Goal: Task Accomplishment & Management: Use online tool/utility

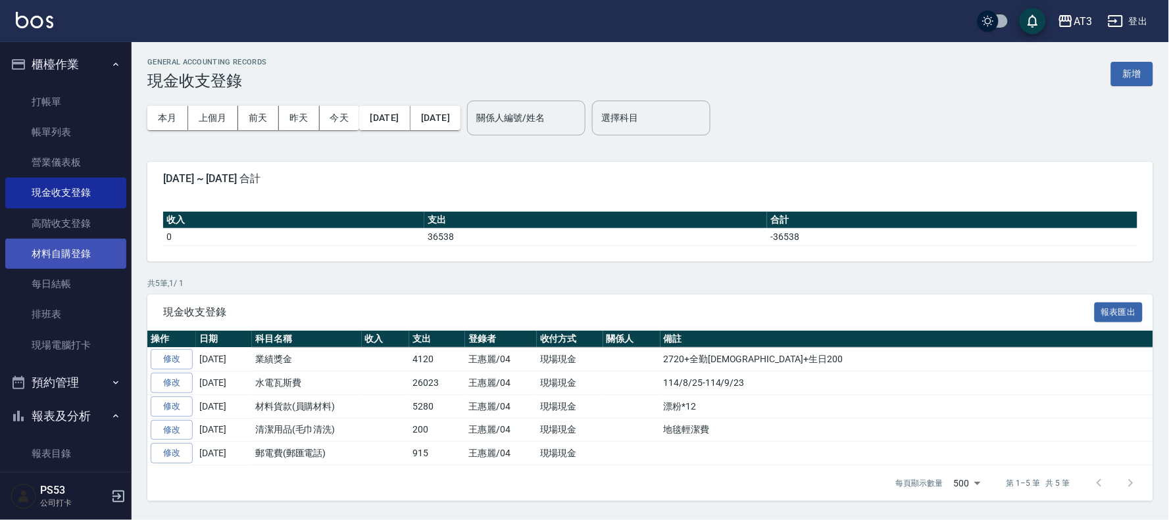
click at [82, 247] on link "材料自購登錄" at bounding box center [65, 254] width 121 height 30
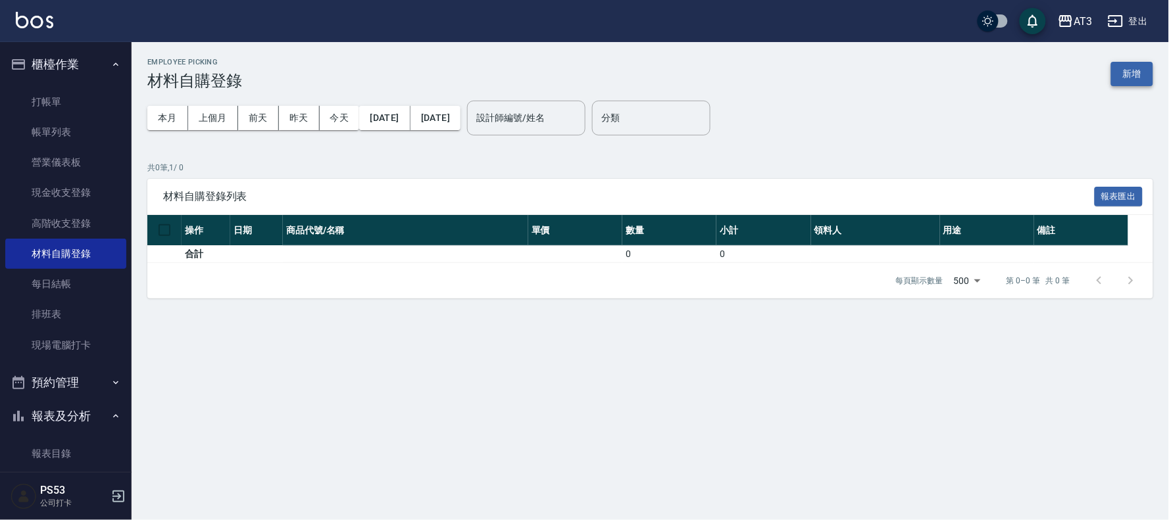
click at [1147, 76] on button "新增" at bounding box center [1132, 74] width 42 height 24
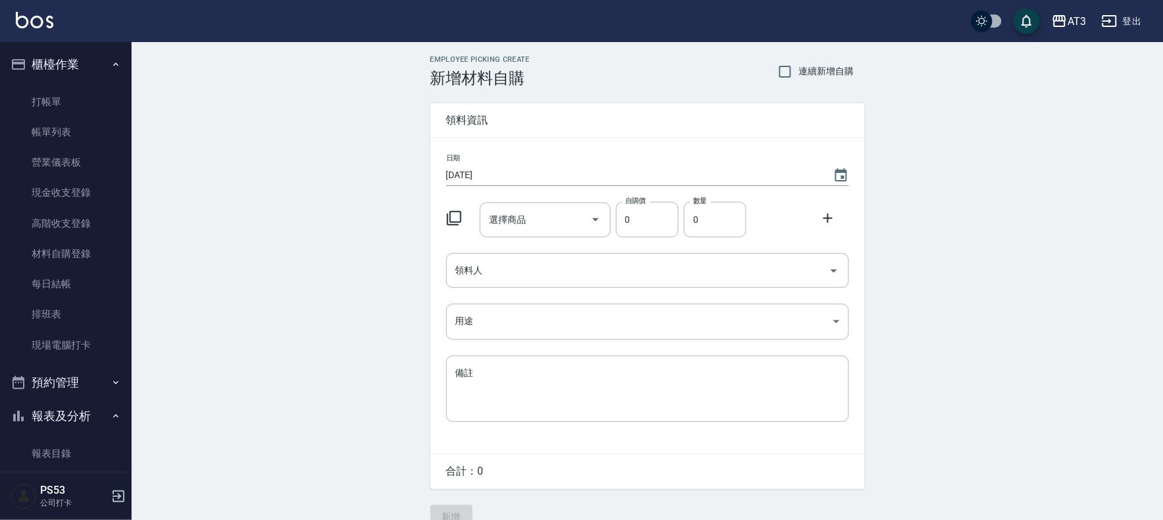
click at [453, 219] on icon at bounding box center [454, 219] width 16 height 16
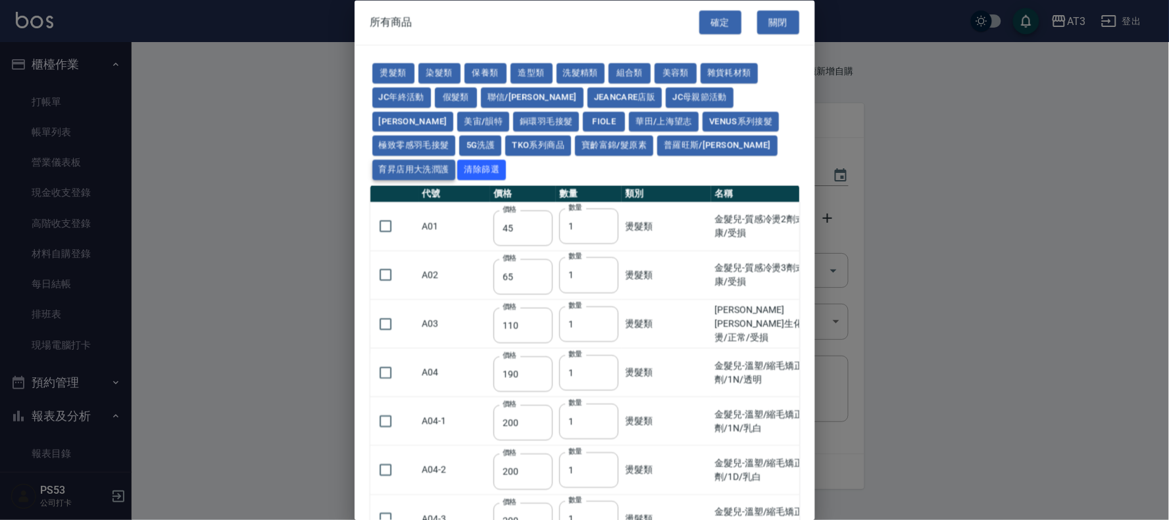
click at [456, 161] on button "育昇店用大洗潤護" at bounding box center [414, 171] width 84 height 20
type input "160"
type input "170"
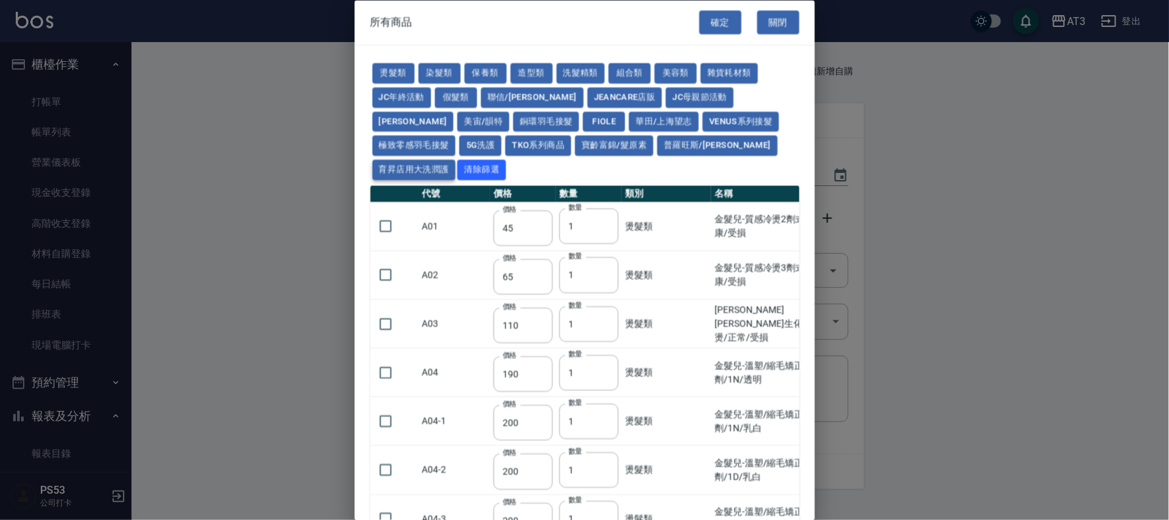
type input "170"
type input "180"
type input "165"
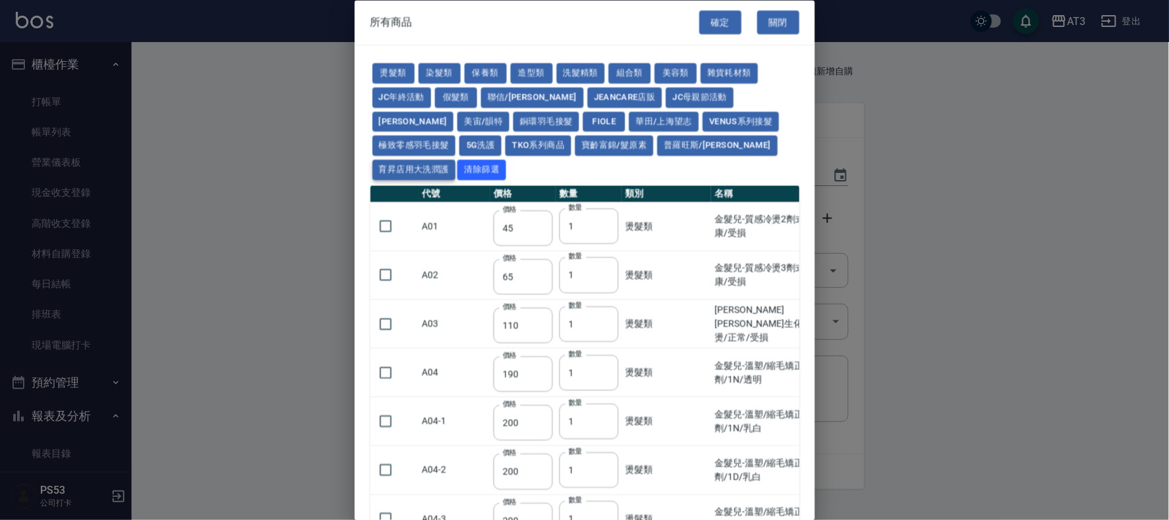
type input "180"
type input "165"
type input "170"
type input "190"
type input "170"
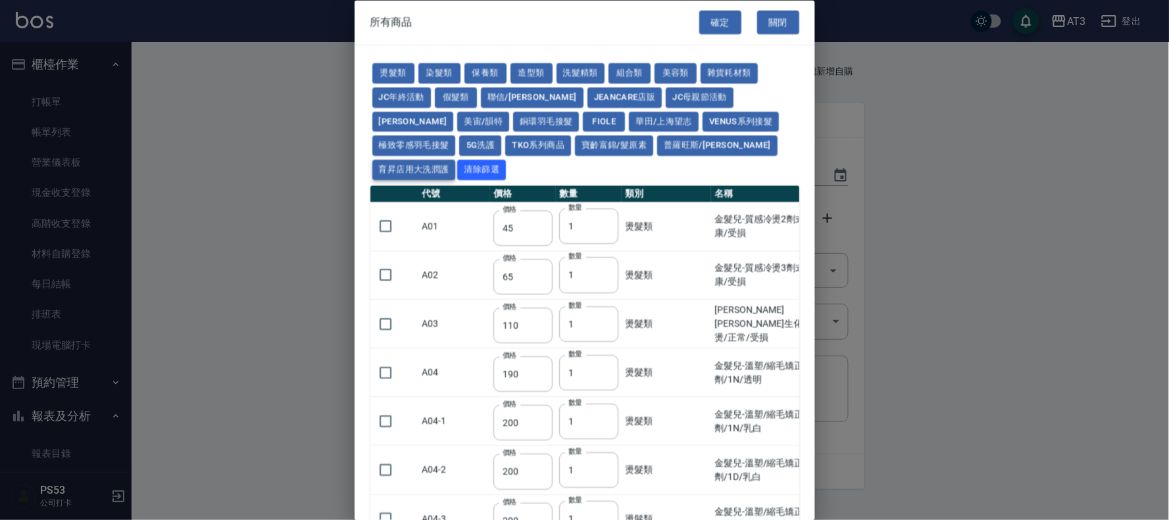
type input "200"
type input "110"
type input "185"
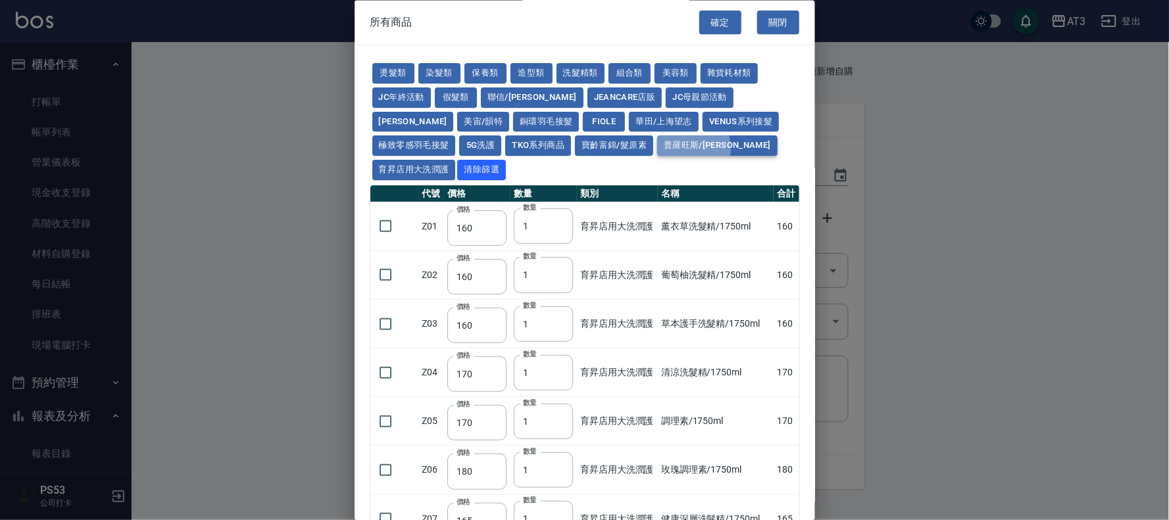
drag, startPoint x: 593, startPoint y: 149, endPoint x: 582, endPoint y: 149, distance: 11.2
click at [657, 152] on button "普羅旺斯/[PERSON_NAME]" at bounding box center [717, 146] width 120 height 20
type input "308"
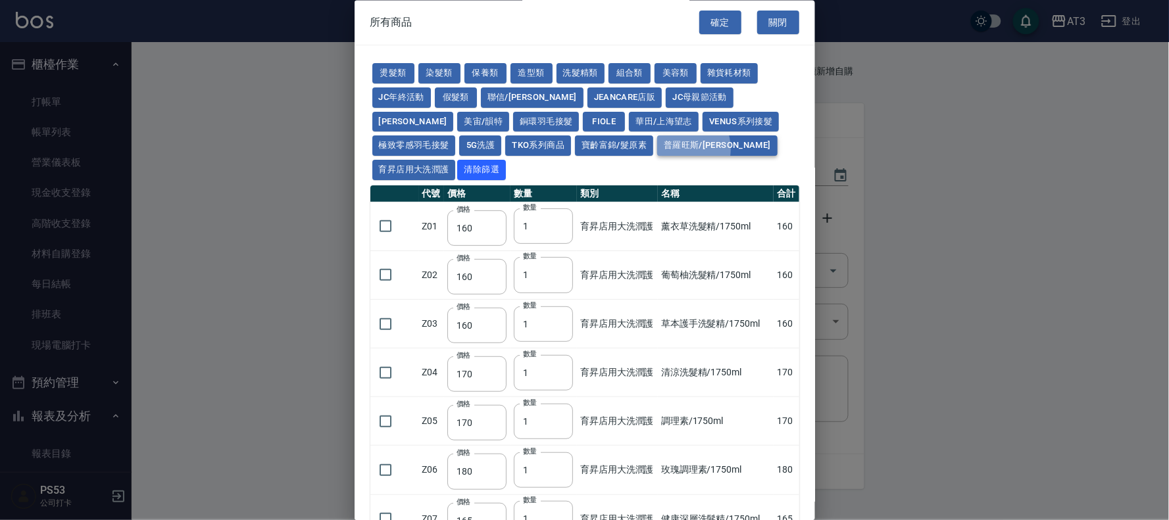
type input "308"
type input "273"
type input "168"
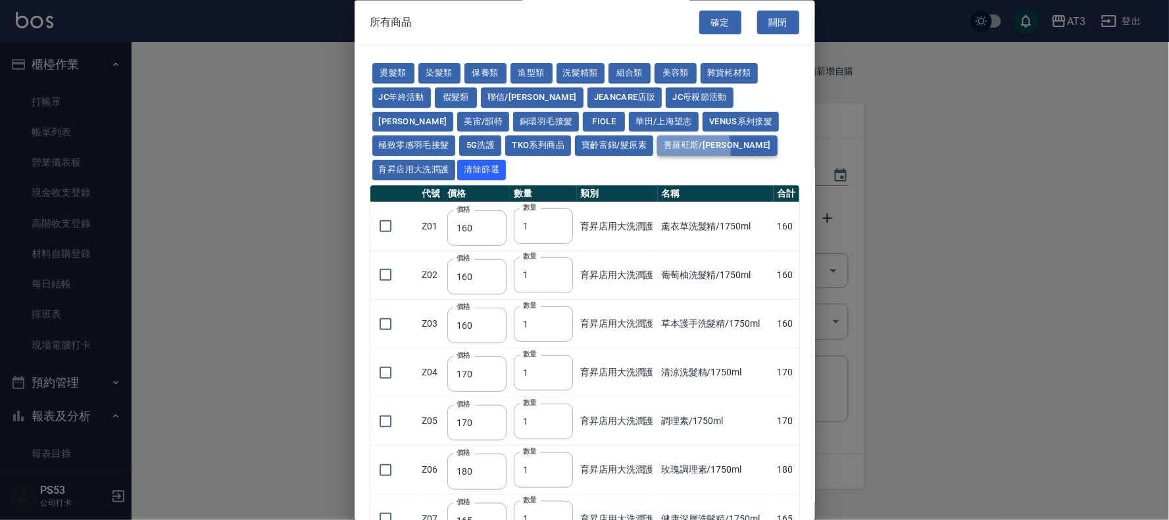
type input "168"
type input "378"
type input "518"
type input "525"
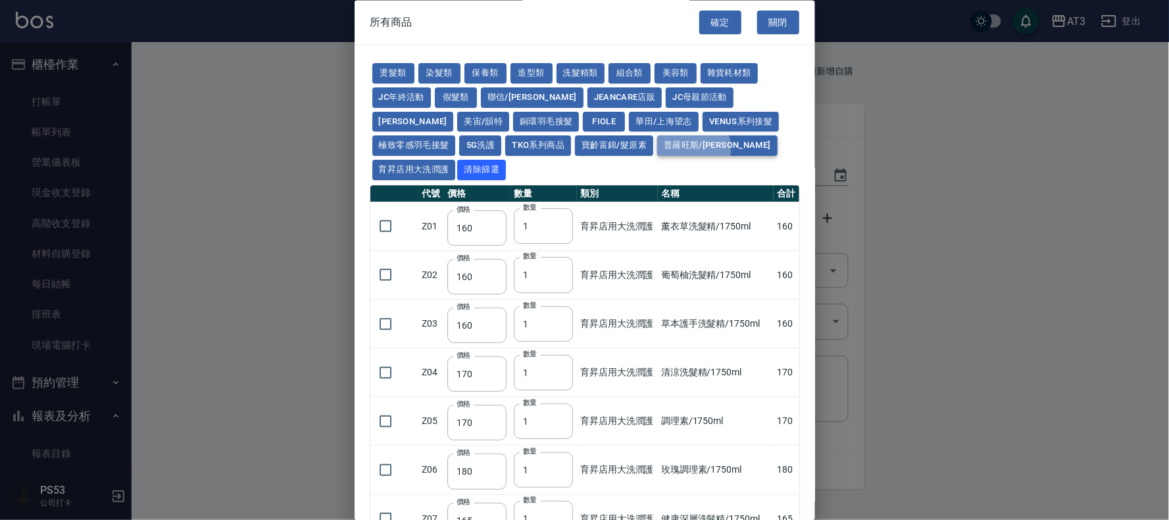
type input "518"
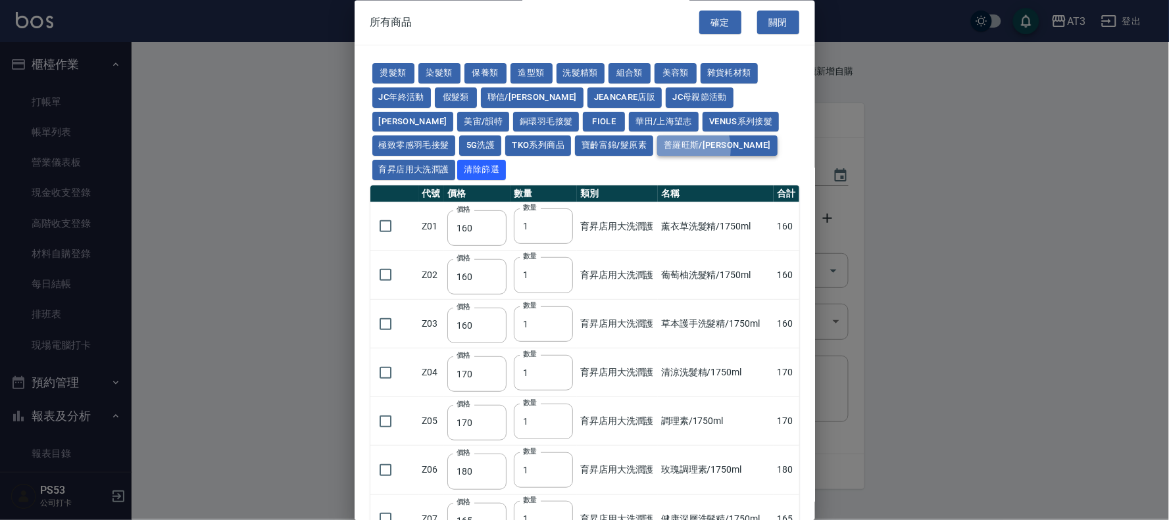
type input "518"
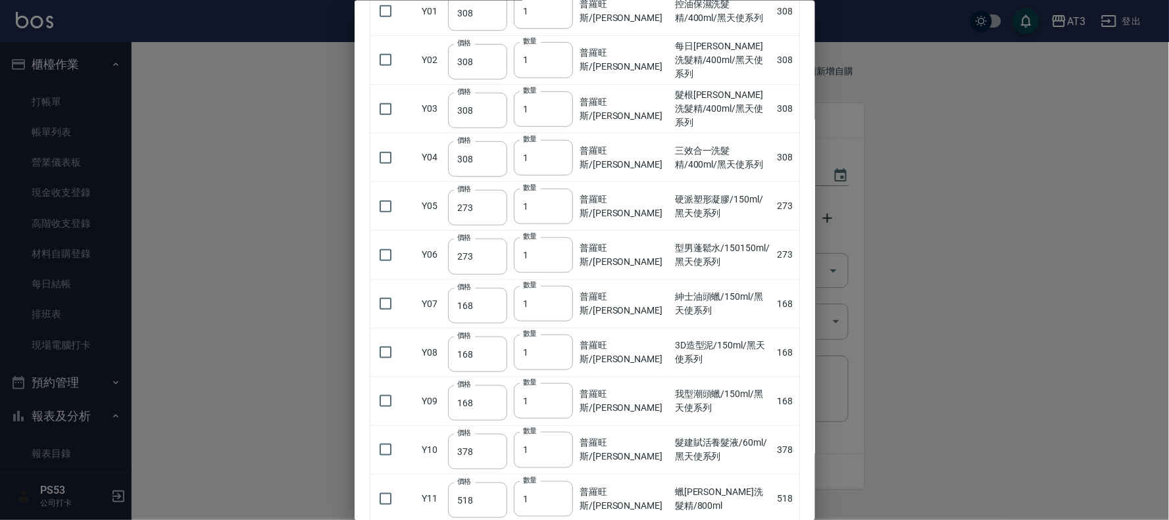
scroll to position [292, 0]
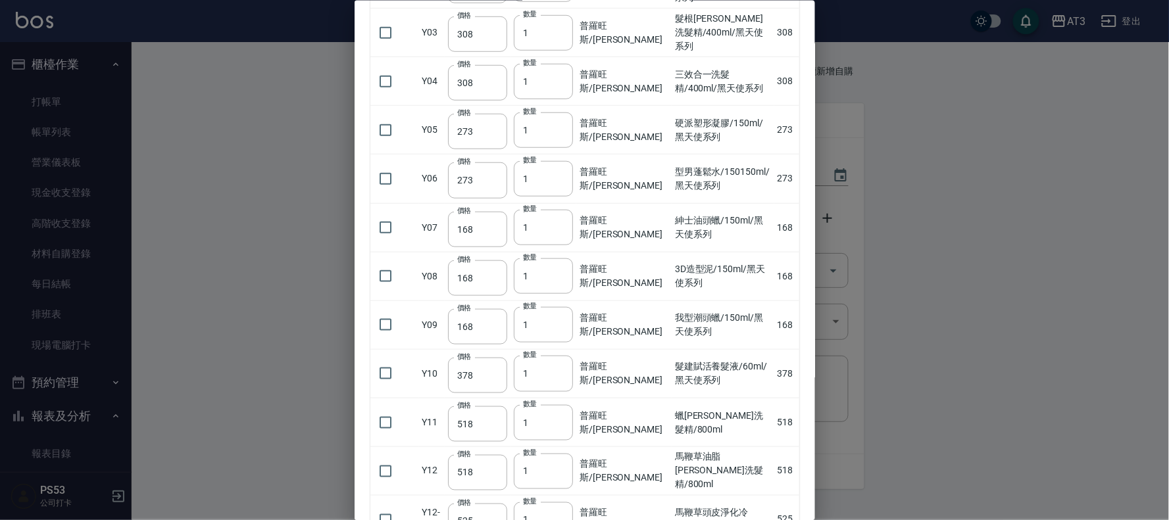
click at [253, 129] on div at bounding box center [584, 260] width 1169 height 520
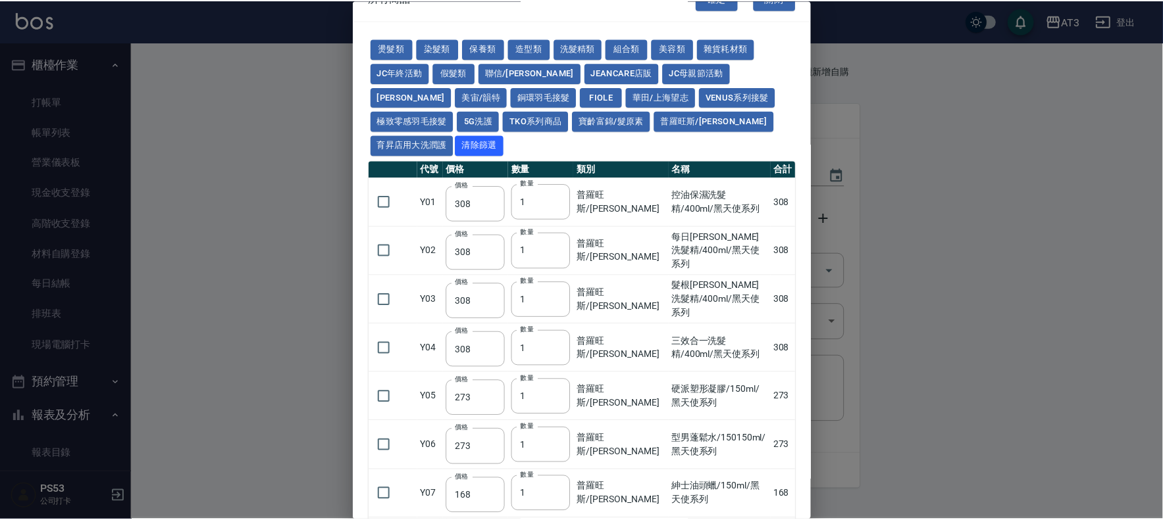
scroll to position [0, 0]
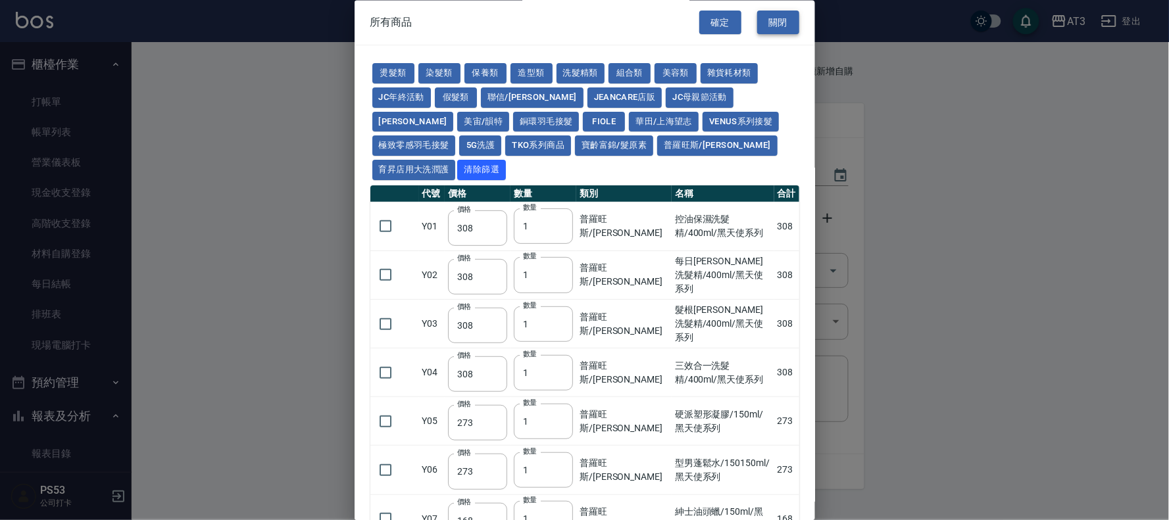
click at [764, 28] on button "關閉" at bounding box center [778, 23] width 42 height 24
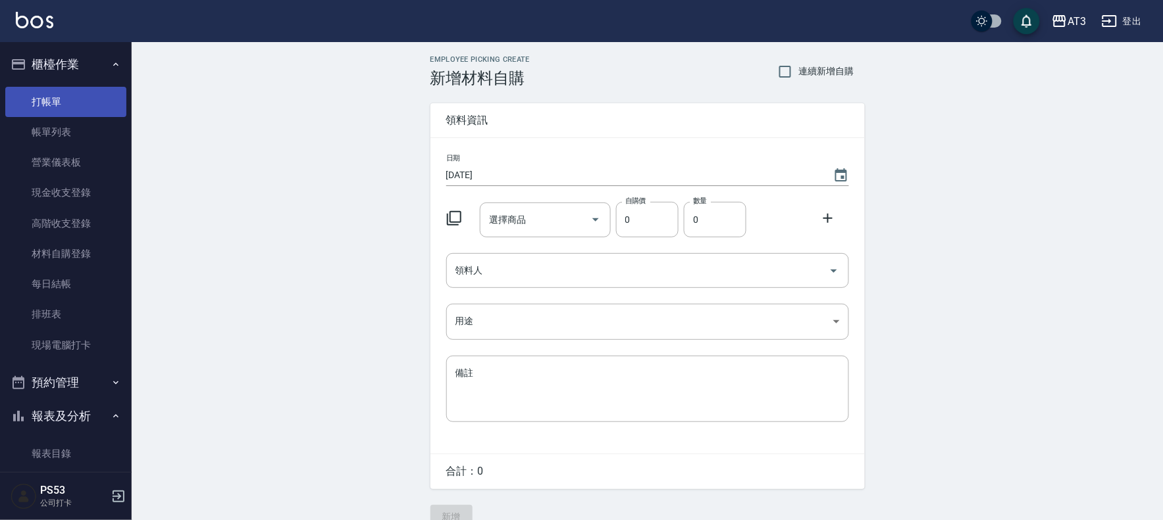
click at [53, 101] on link "打帳單" at bounding box center [65, 102] width 121 height 30
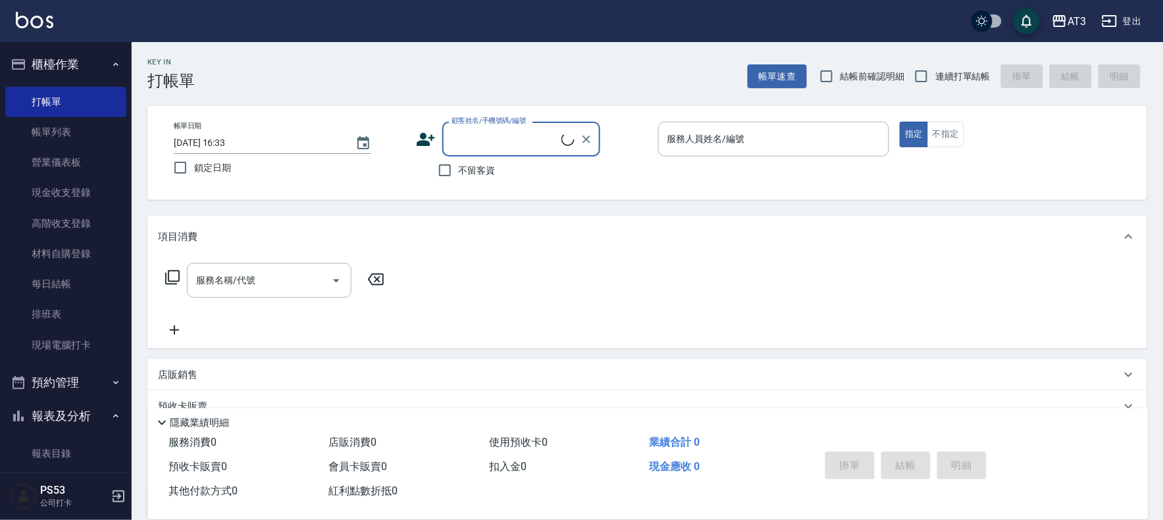
click at [479, 141] on input "顧客姓名/手機號碼/編號" at bounding box center [504, 139] width 113 height 23
type input "70210"
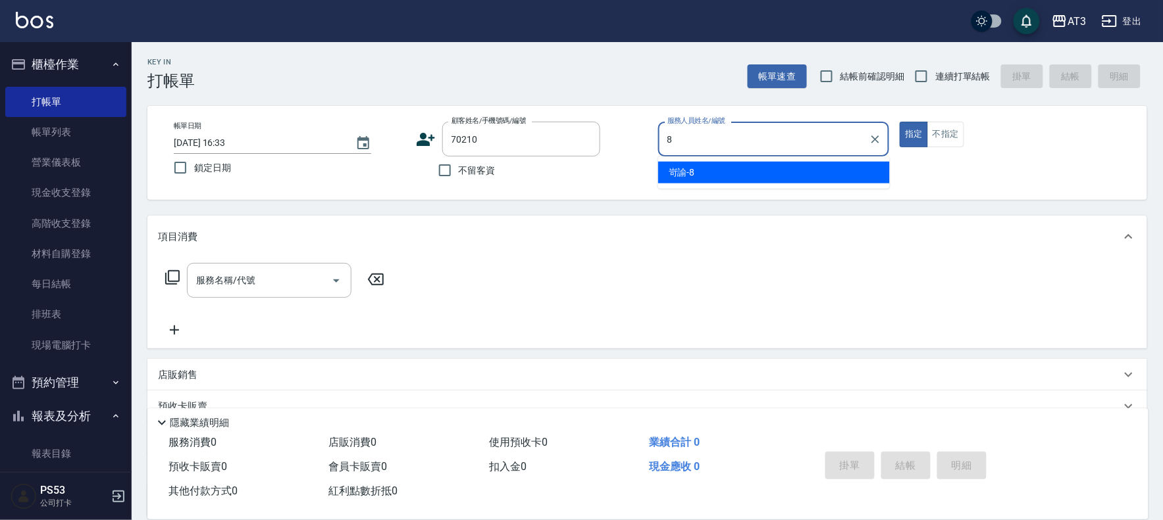
type input "8"
type button "true"
type input "岢諭-8"
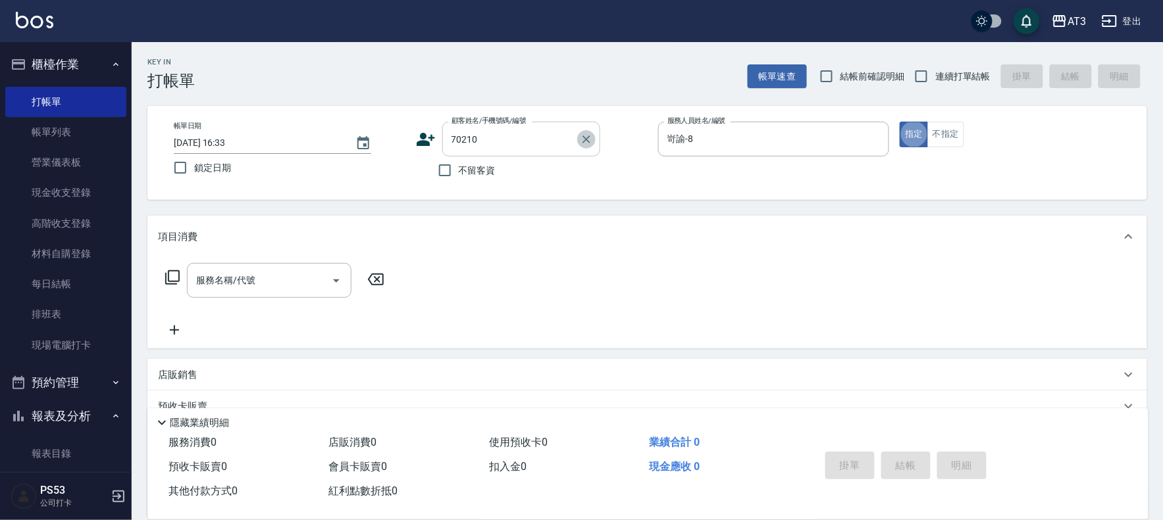
click at [588, 141] on icon "Clear" at bounding box center [586, 139] width 13 height 13
type input "0972486800"
click at [662, 311] on div "服務名稱/代號 服務名稱/代號" at bounding box center [646, 303] width 999 height 91
click at [484, 141] on input "顧客姓名/手機號碼/編號" at bounding box center [511, 139] width 126 height 23
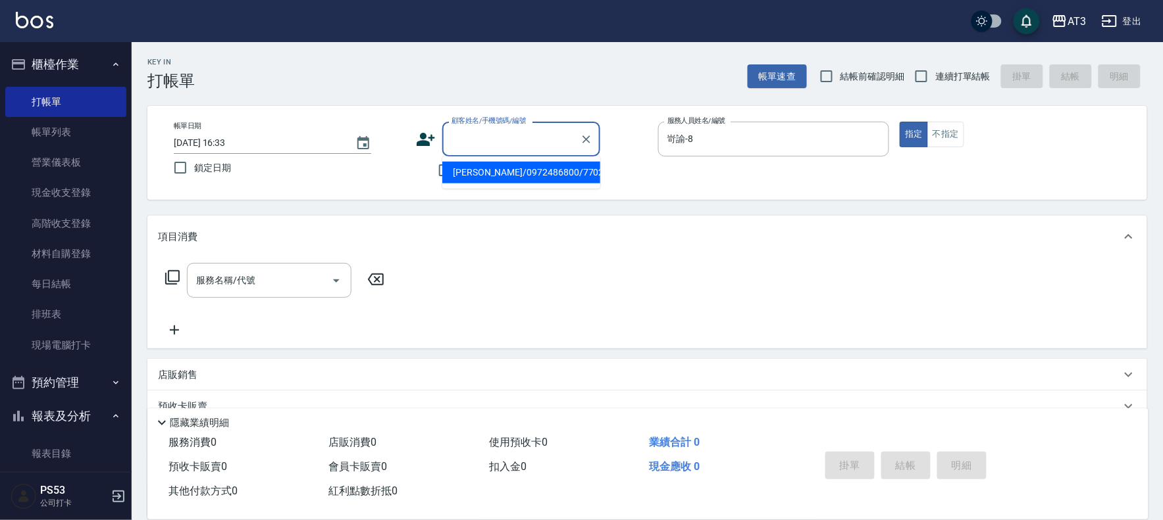
click at [516, 178] on li "[PERSON_NAME]/0972486800/770210" at bounding box center [521, 173] width 158 height 22
type input "[PERSON_NAME]/0972486800/770210"
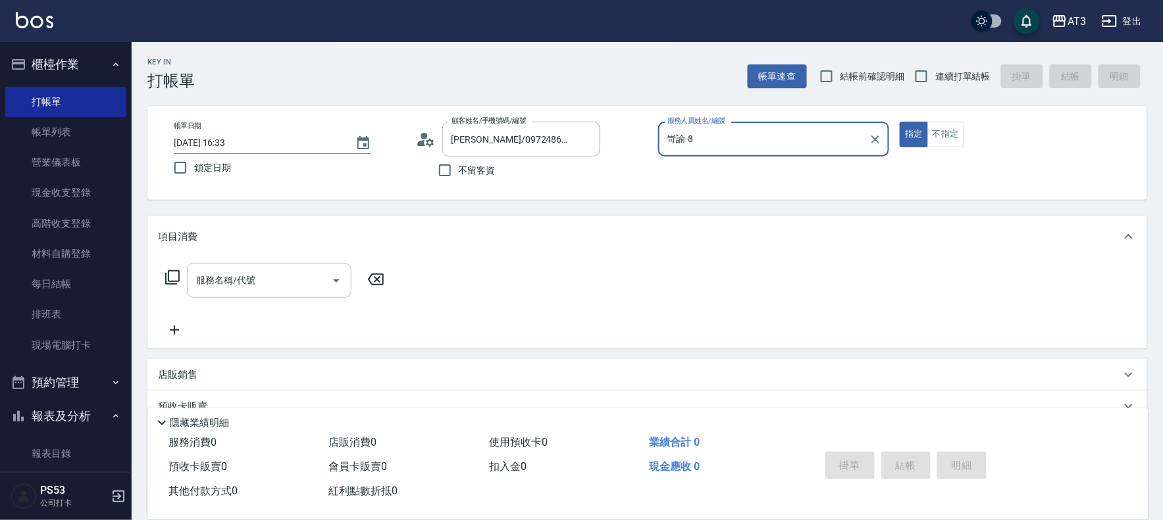
click at [288, 285] on input "服務名稱/代號" at bounding box center [259, 280] width 133 height 23
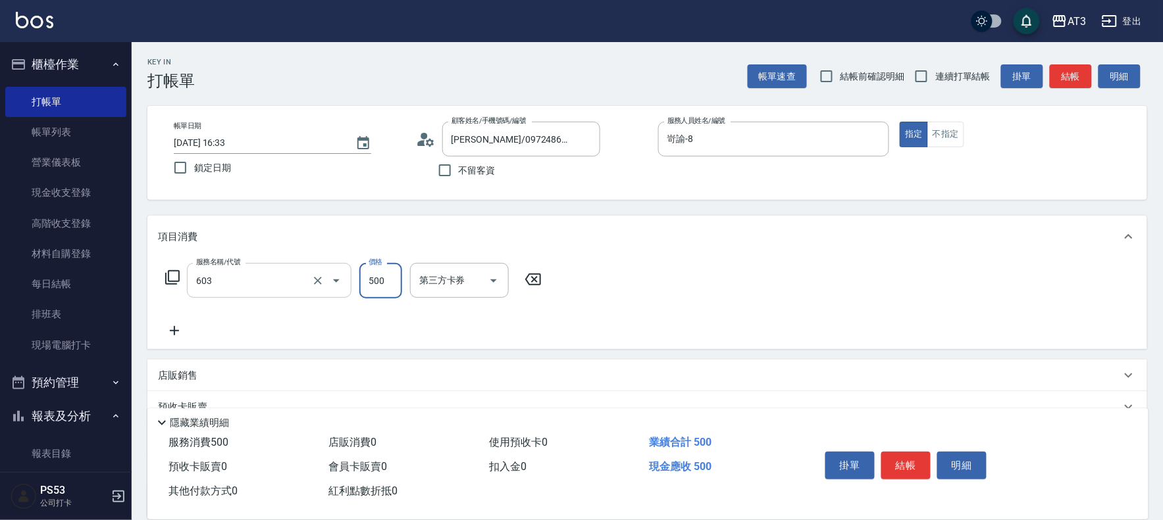
type input "髮原素清潔舒醒頭皮洗髮(603)"
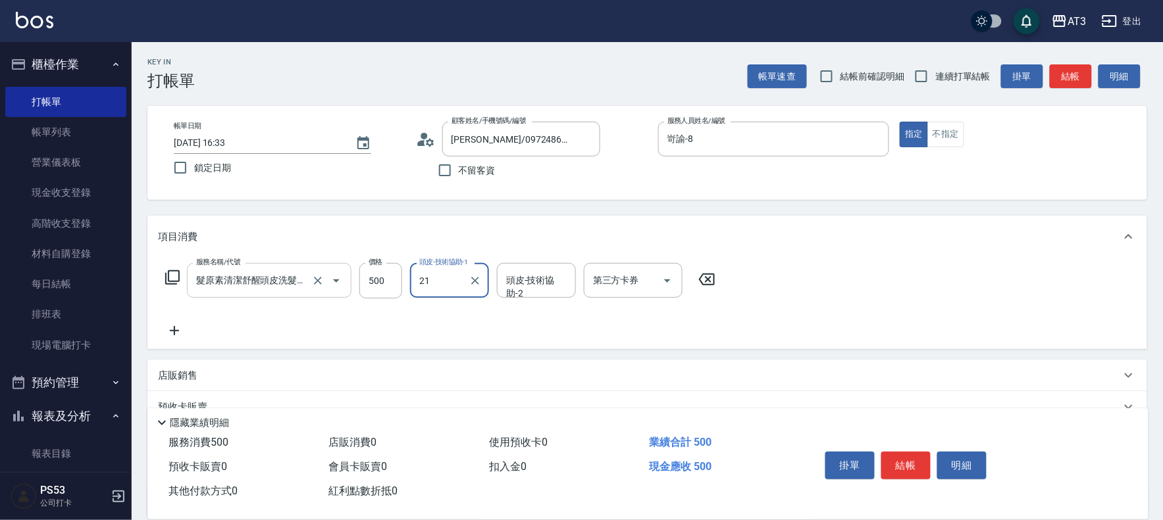
type input "[PERSON_NAME]-21"
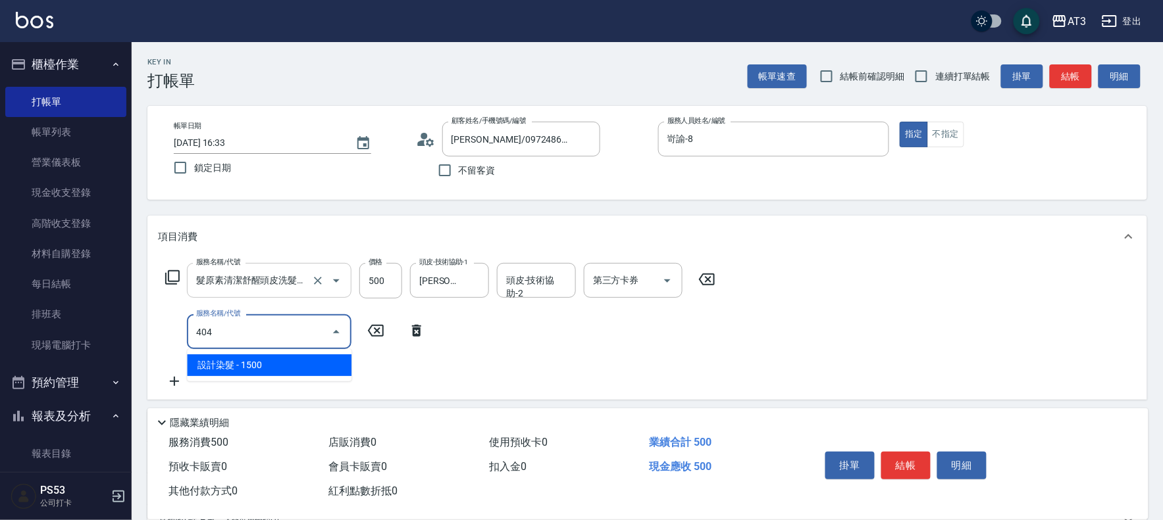
type input "設計染髮(404)"
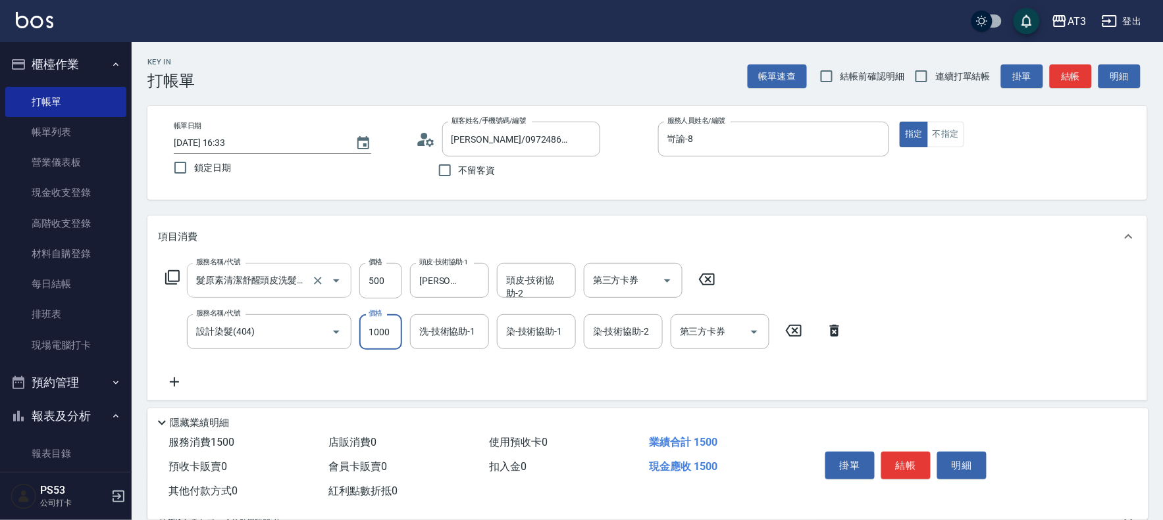
type input "1000"
type input "[PERSON_NAME]-21"
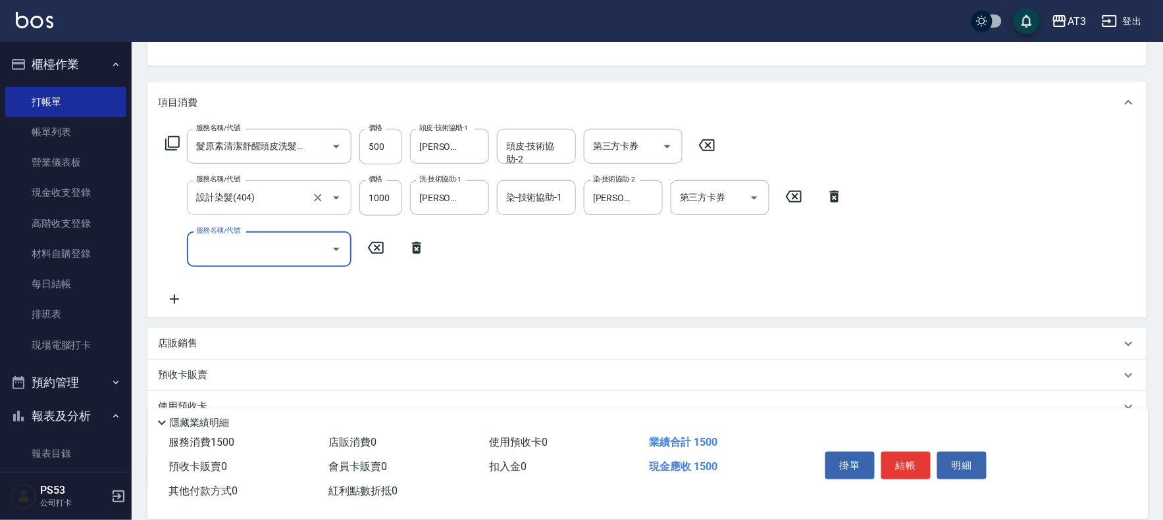
scroll to position [146, 0]
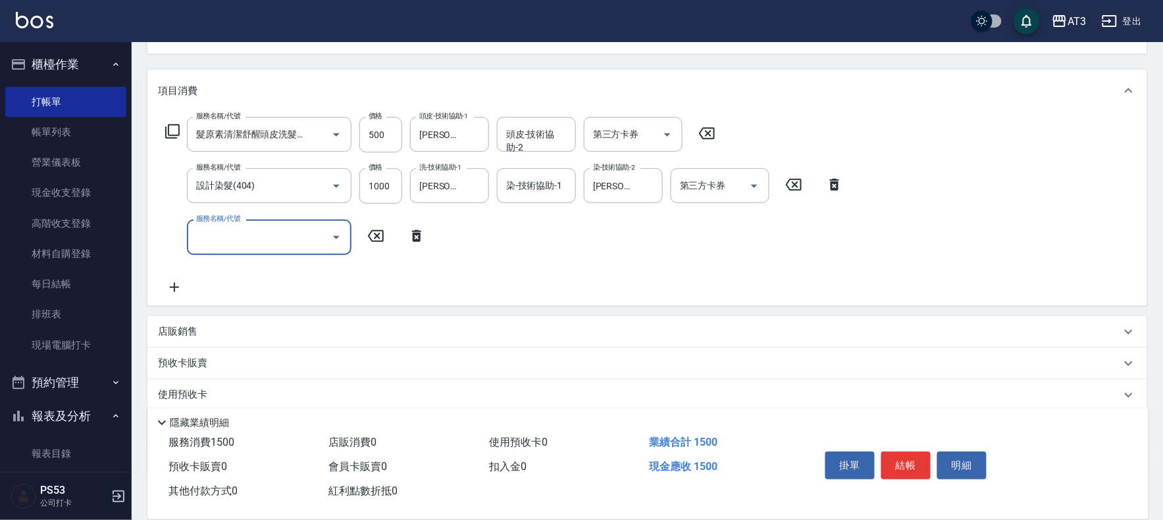
click at [173, 132] on icon at bounding box center [172, 132] width 16 height 16
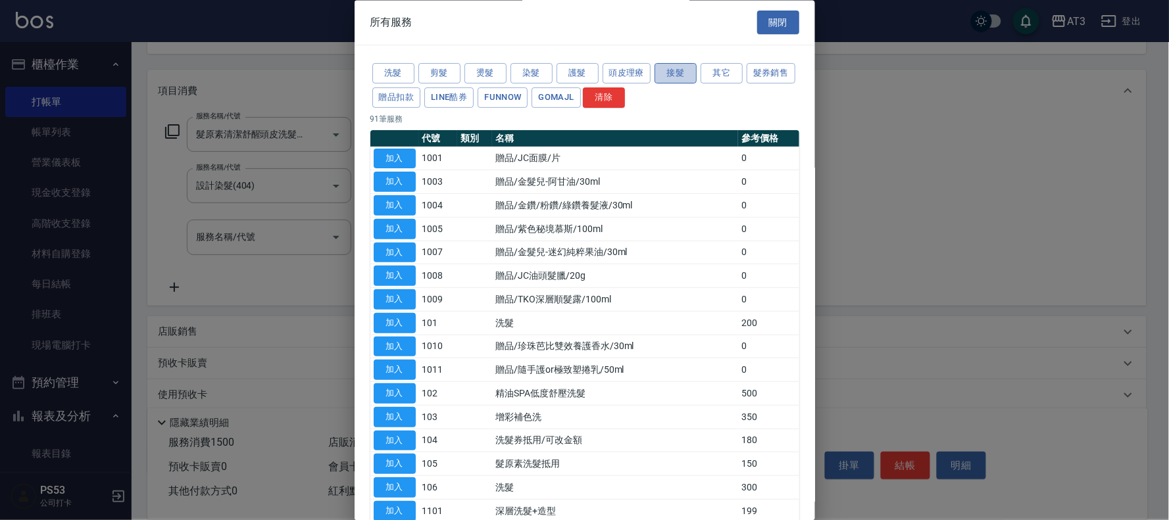
click at [675, 76] on button "接髮" at bounding box center [676, 74] width 42 height 20
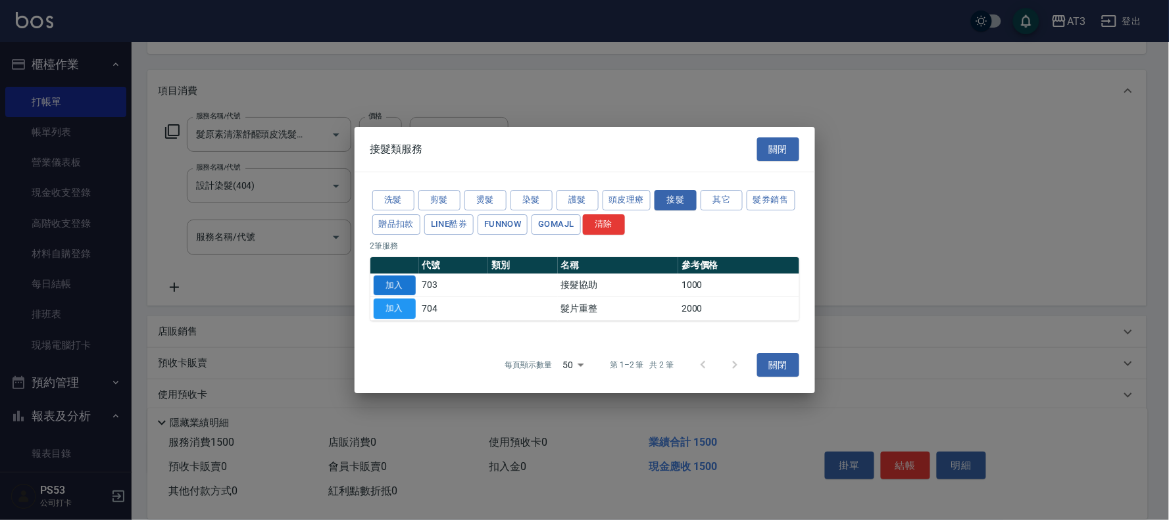
click at [386, 284] on button "加入" at bounding box center [395, 286] width 42 height 20
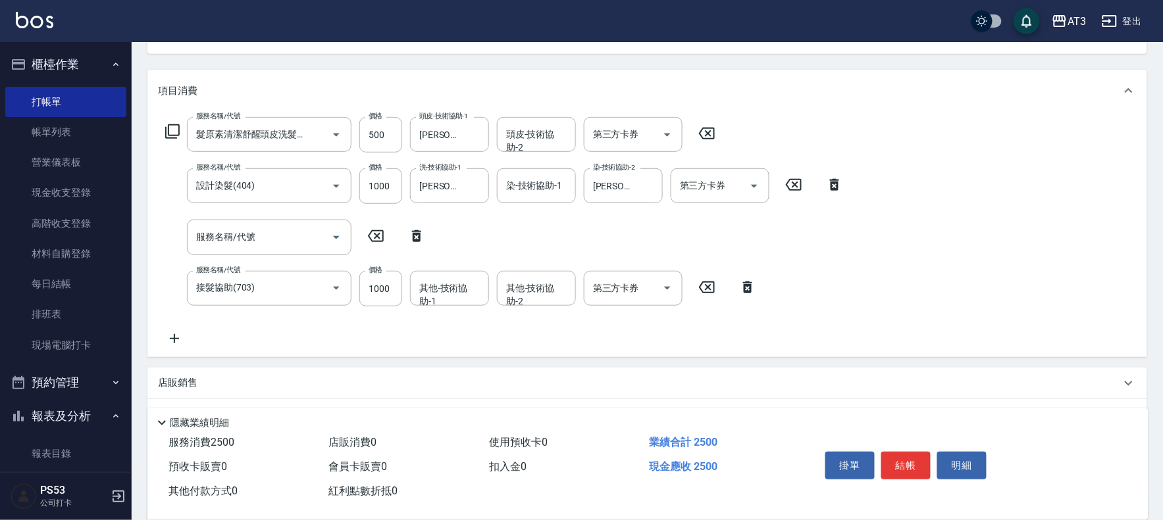
click at [415, 232] on icon at bounding box center [416, 236] width 9 height 12
type input "接髮協助(703)"
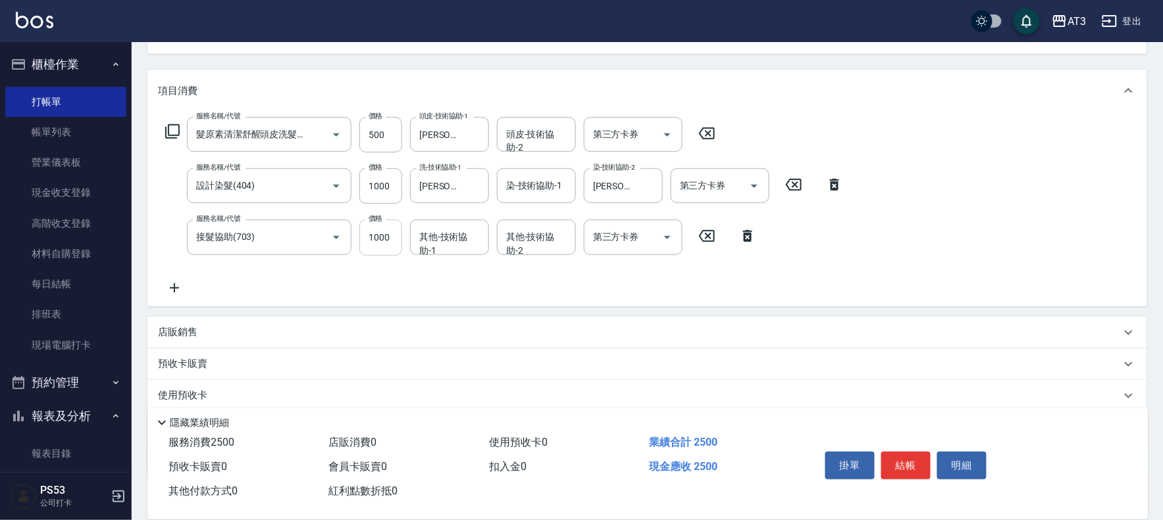
click at [386, 232] on input "1000" at bounding box center [380, 238] width 43 height 36
type input "1500"
type input "[PERSON_NAME]-21"
click at [911, 465] on button "結帳" at bounding box center [905, 466] width 49 height 28
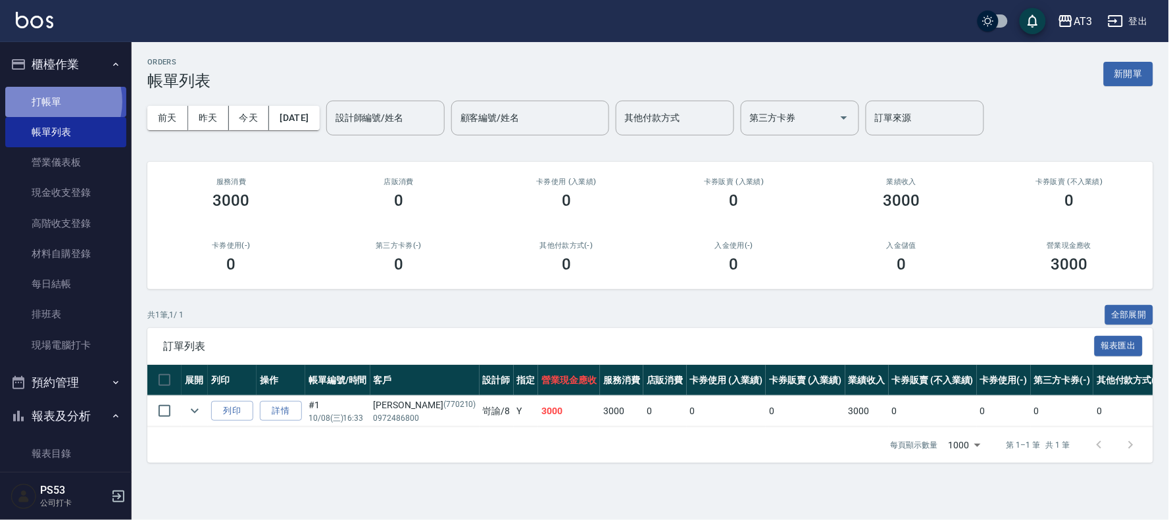
click at [54, 101] on link "打帳單" at bounding box center [65, 102] width 121 height 30
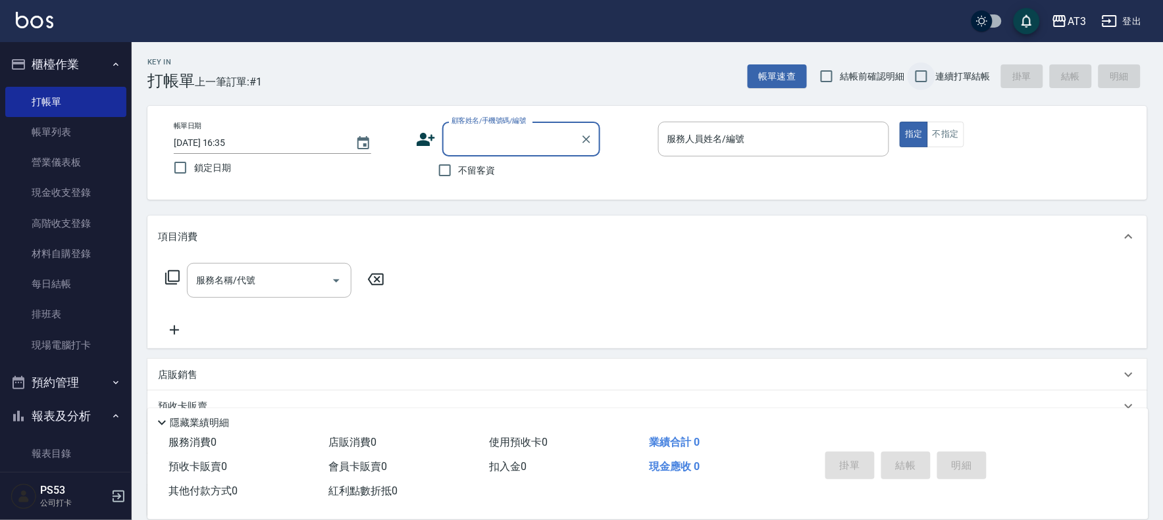
click at [916, 78] on input "連續打單結帳" at bounding box center [921, 77] width 28 height 28
checkbox input "true"
click at [517, 141] on input "顧客姓名/手機號碼/編號" at bounding box center [511, 139] width 126 height 23
type input "630920"
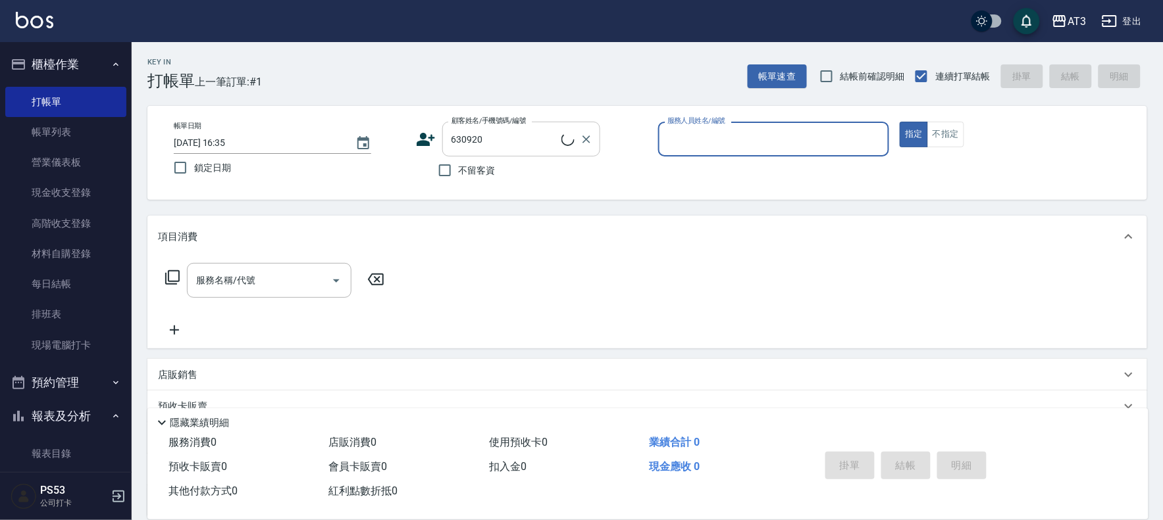
type input "7"
type input "[PERSON_NAME]/2980407698/630920"
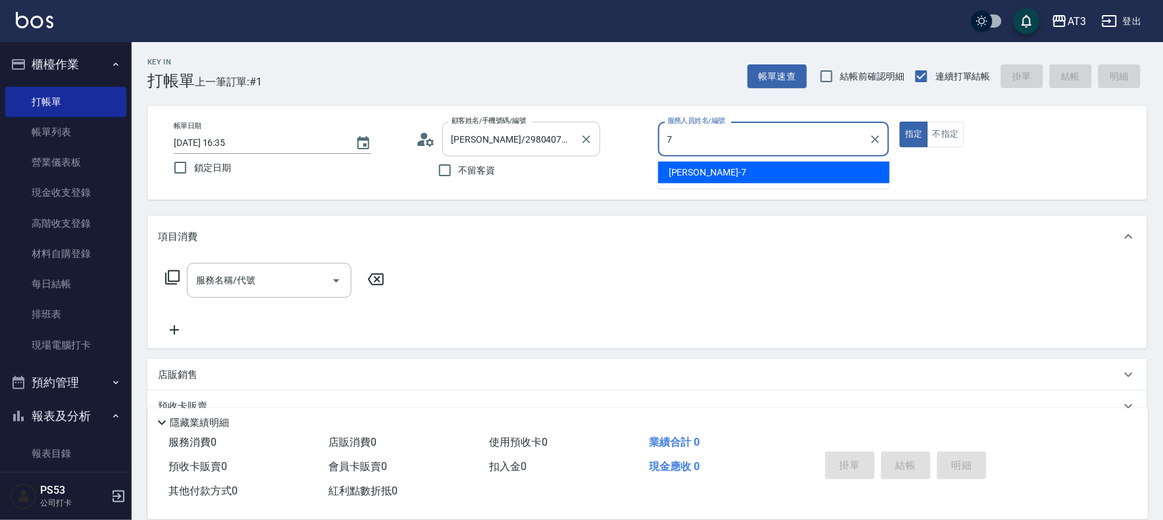
type input "7"
type button "true"
type input "子晴-7"
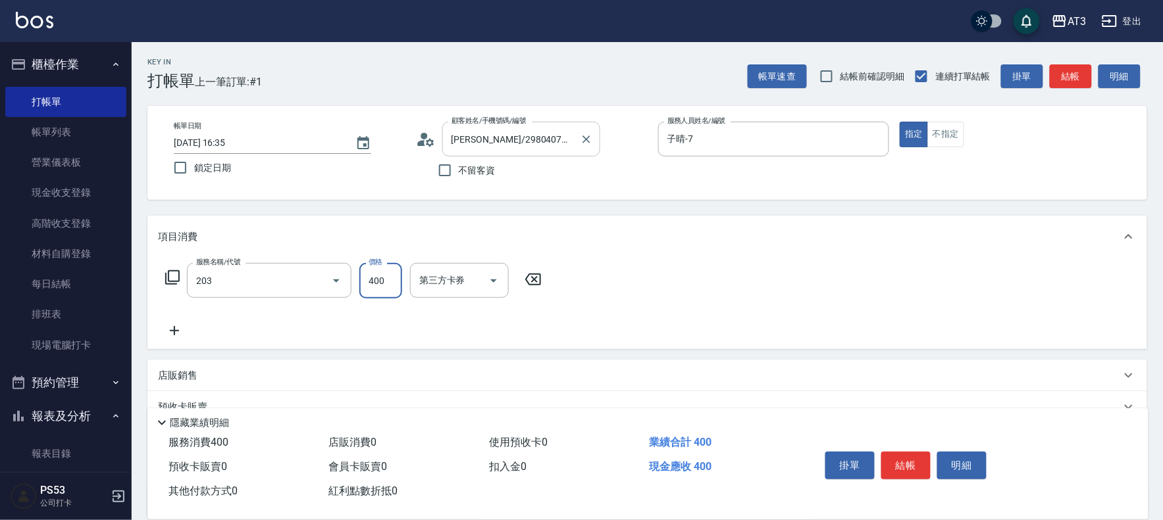
type input "指定單剪(203)"
type input "200"
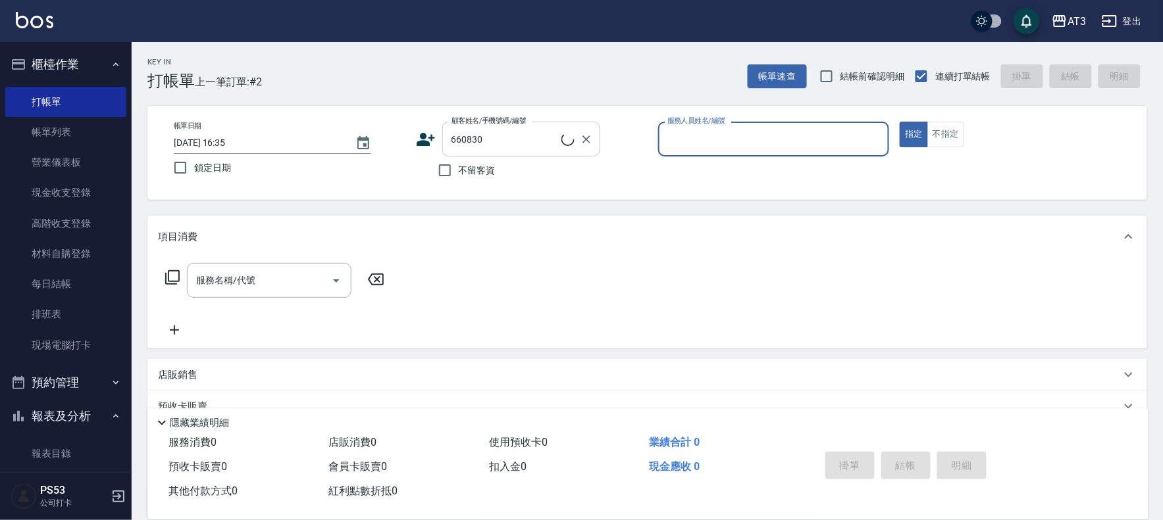
type input "[PERSON_NAME]/0912710830/660830"
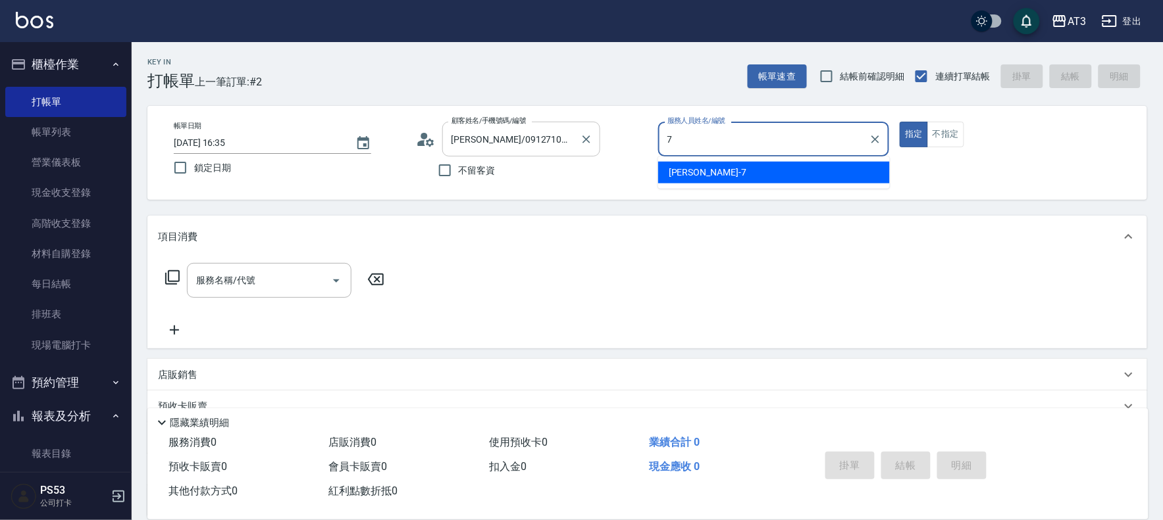
type input "子晴-7"
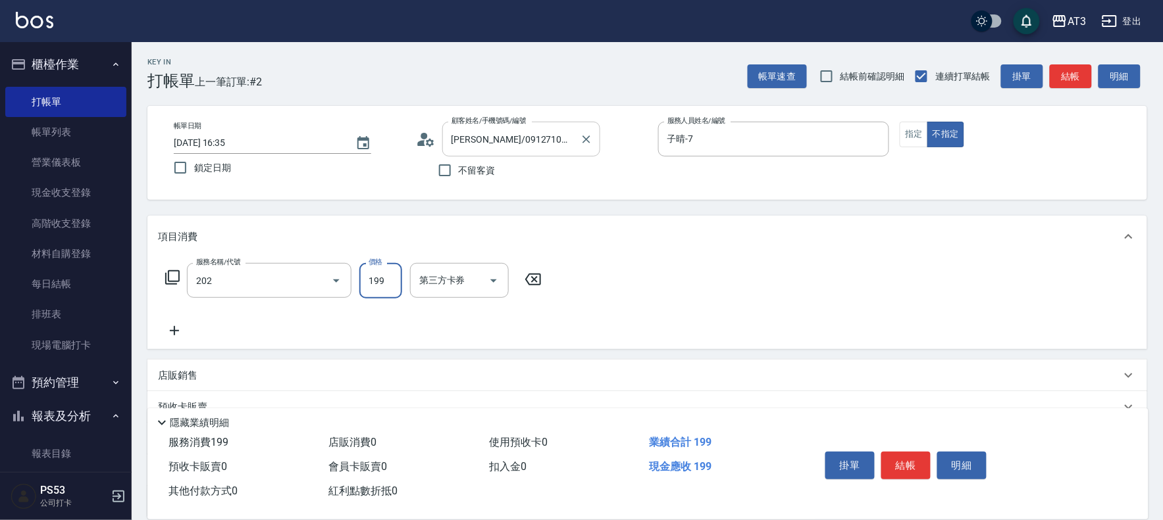
type input "不指定單剪(202)"
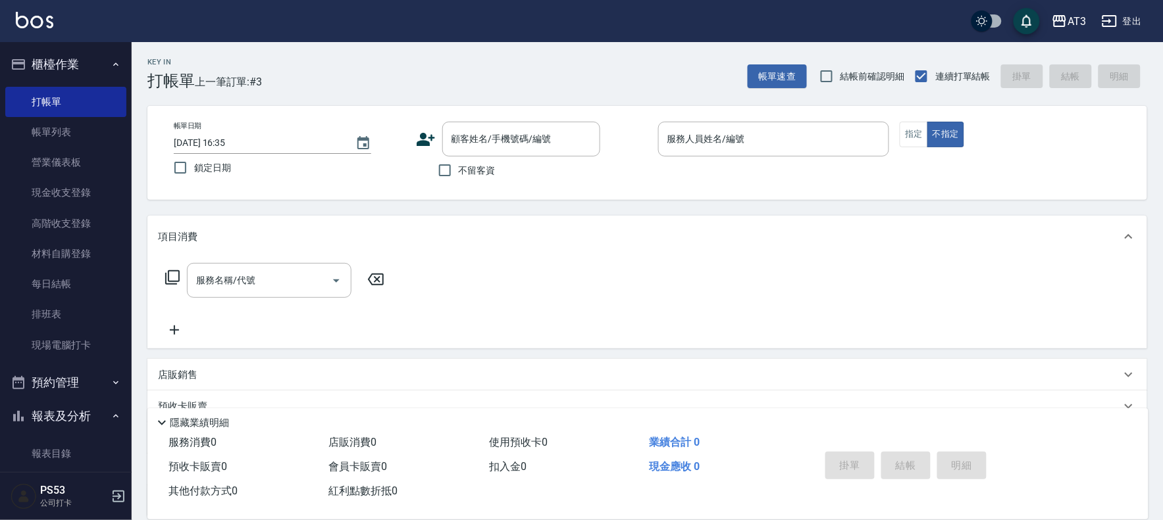
click at [423, 134] on icon at bounding box center [426, 139] width 18 height 13
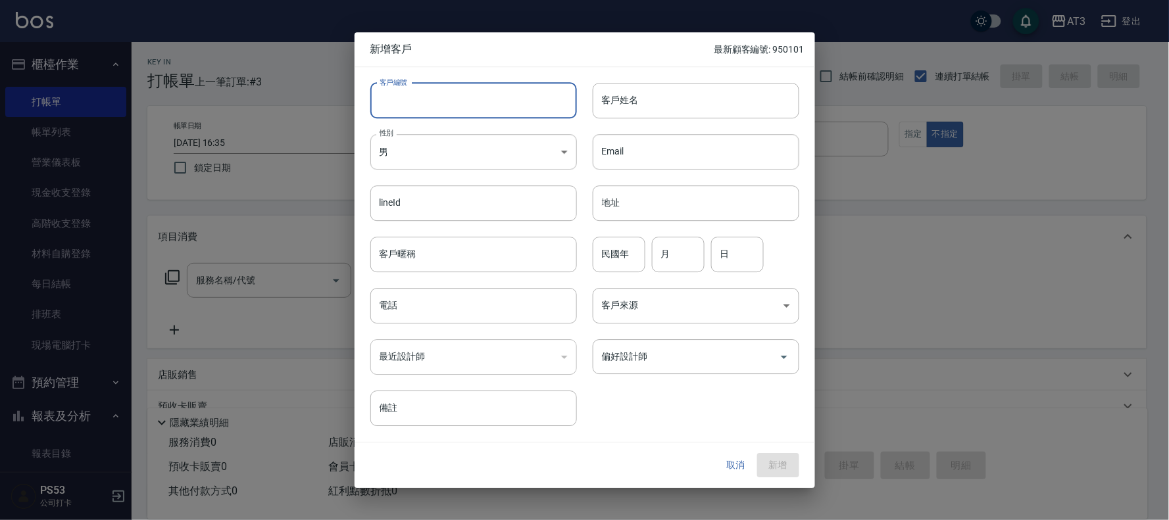
click at [490, 94] on input "客戶編號" at bounding box center [473, 101] width 207 height 36
type input "970423"
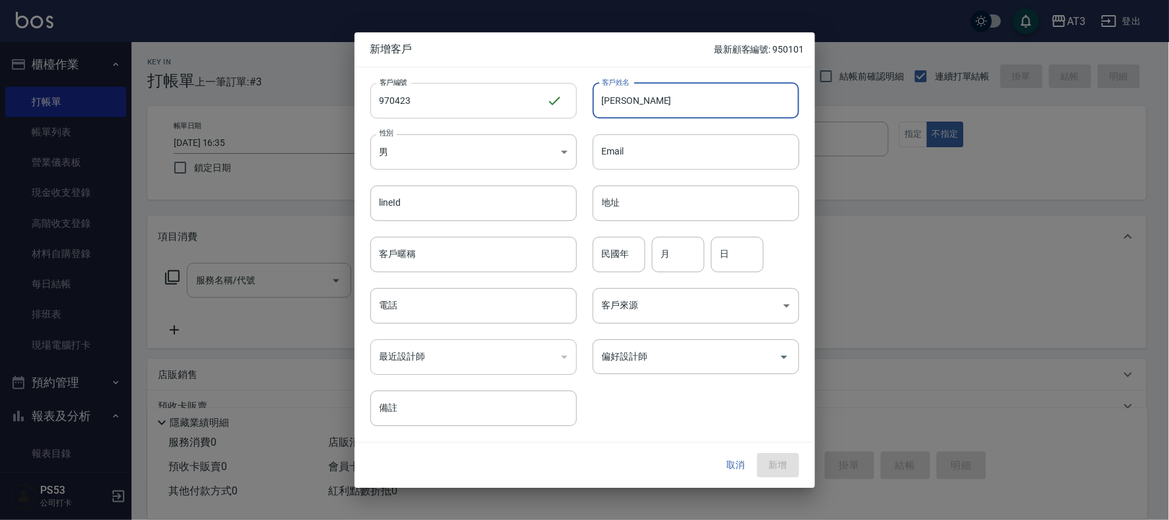
type input "[PERSON_NAME]"
type input "97"
type input "04"
type input "23"
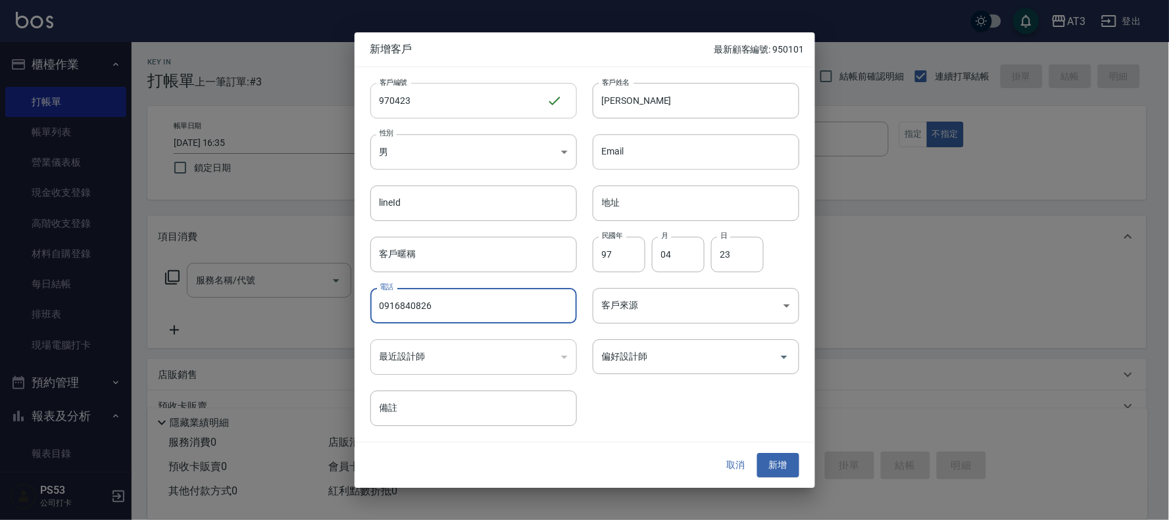
type input "0916840826"
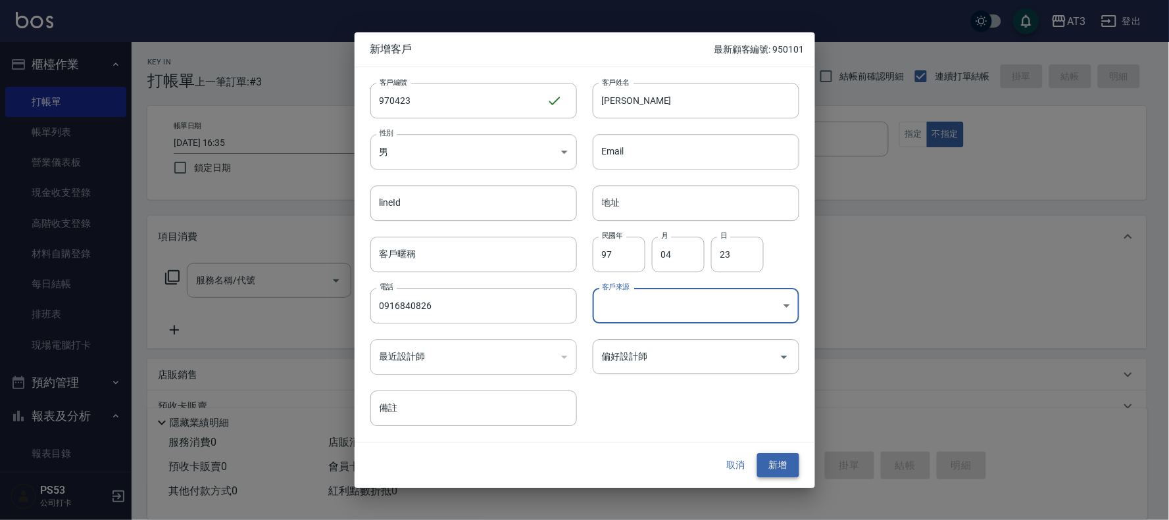
click at [774, 454] on button "新增" at bounding box center [778, 466] width 42 height 24
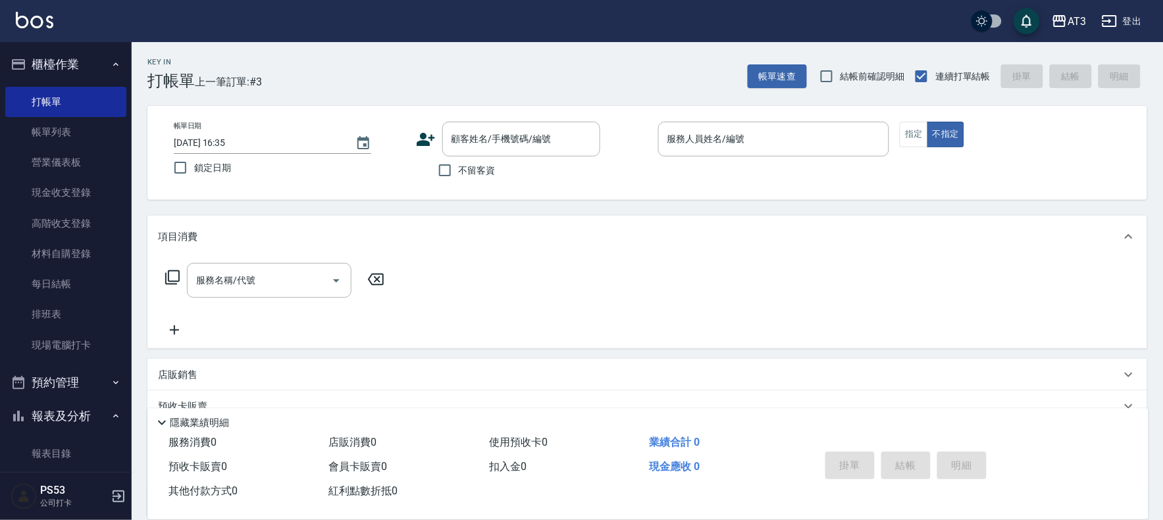
click at [426, 137] on icon at bounding box center [426, 140] width 20 height 20
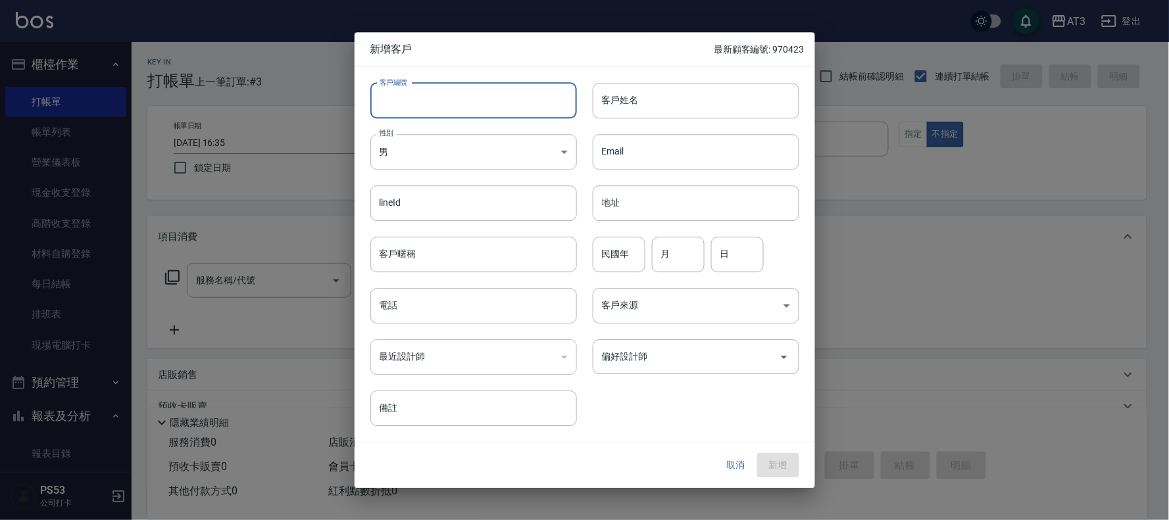
click at [451, 109] on input "客戶編號" at bounding box center [473, 101] width 207 height 36
type input "911029-1"
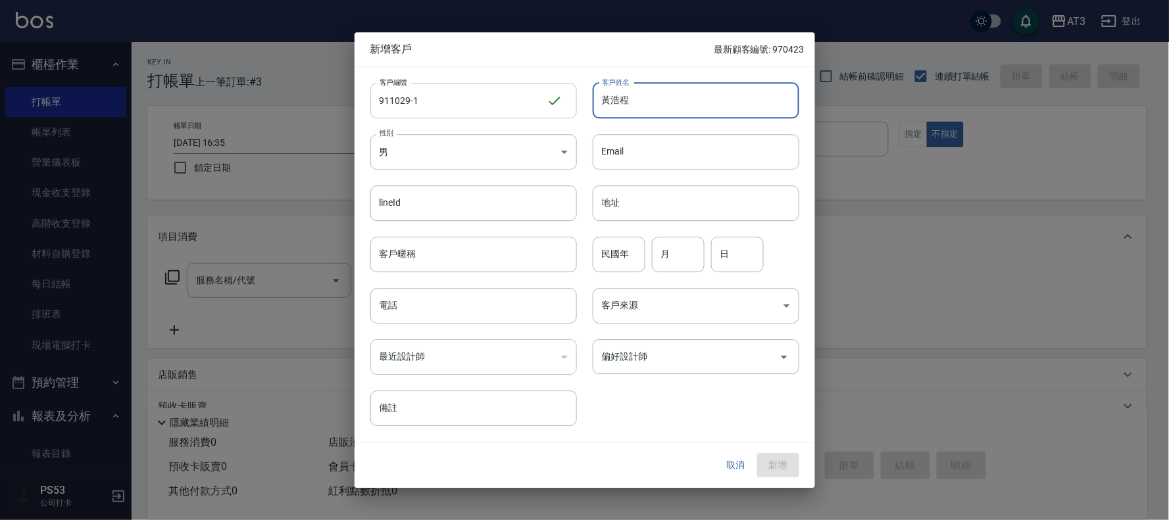
type input "黃浩程"
type input "91"
type input "10"
type input "29"
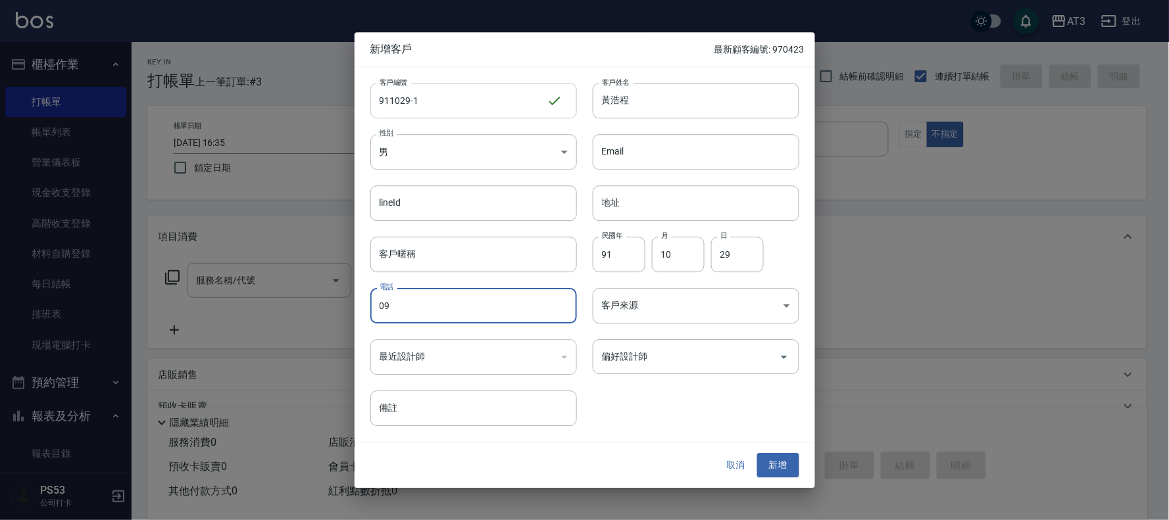
type input "0"
type input "0975267699"
click at [778, 467] on button "新增" at bounding box center [778, 466] width 42 height 24
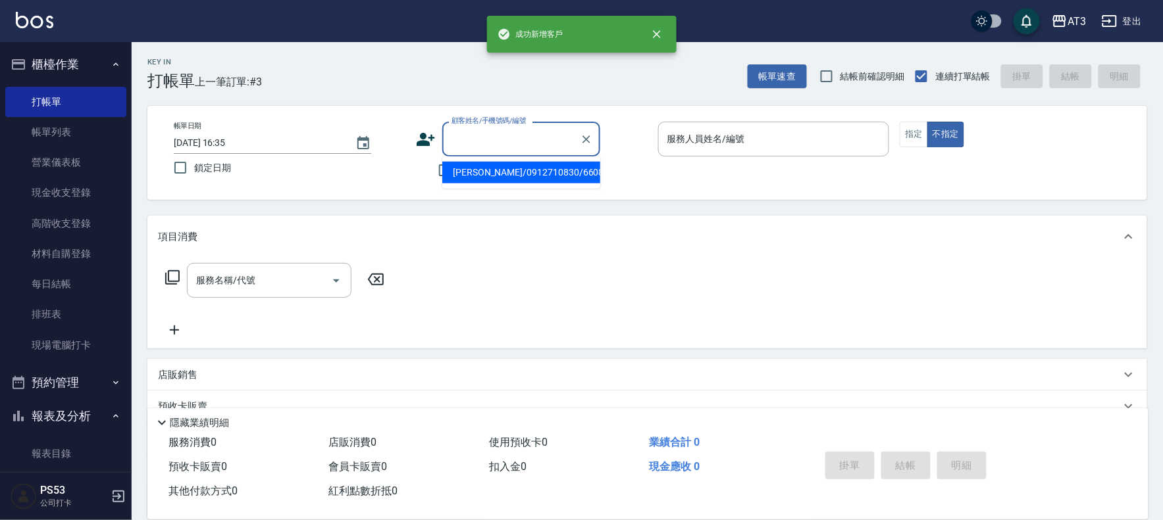
click at [475, 145] on input "顧客姓名/手機號碼/編號" at bounding box center [511, 139] width 126 height 23
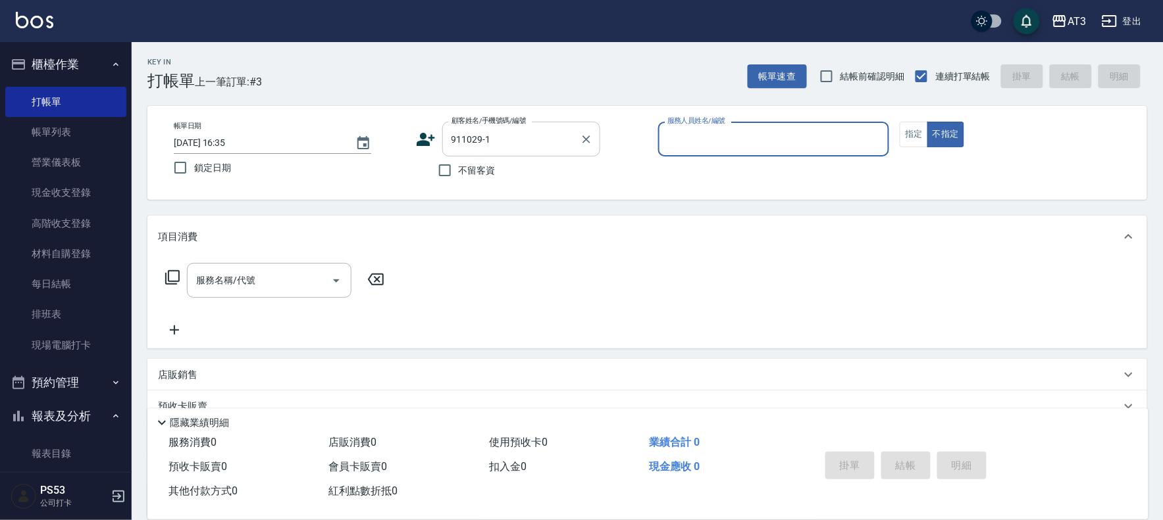
type input "黃浩程/0975267699/911029-1"
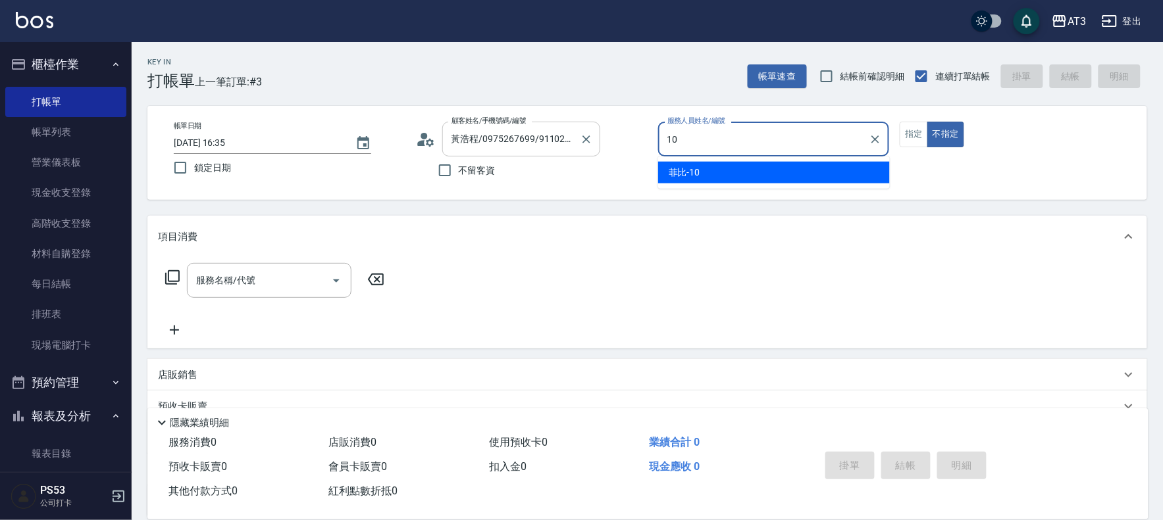
type input "10"
type button "false"
type input "菲比-10"
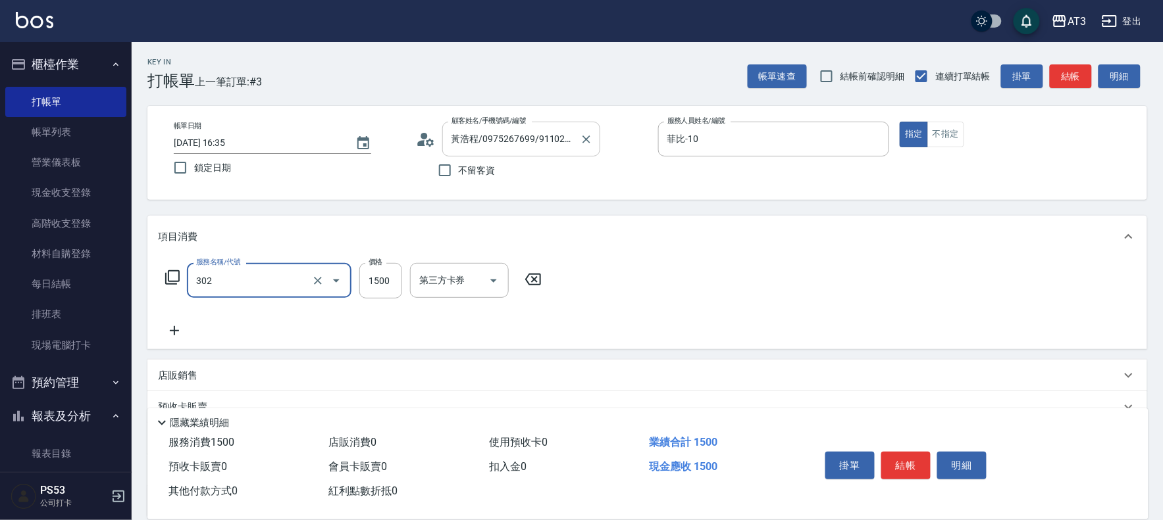
type input "設計燙髮(302)"
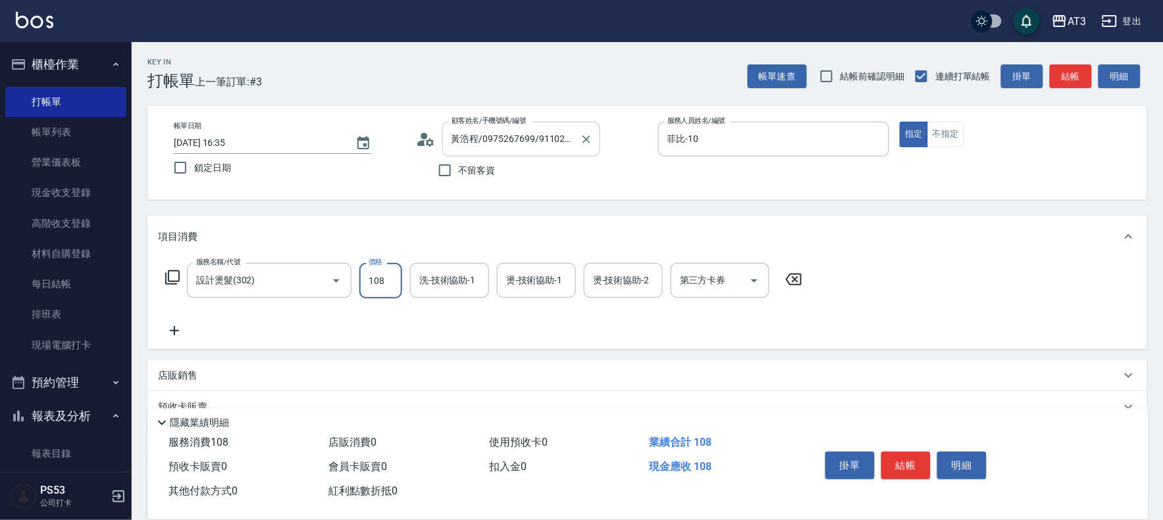
type input "1080"
type input "[PERSON_NAME]-21"
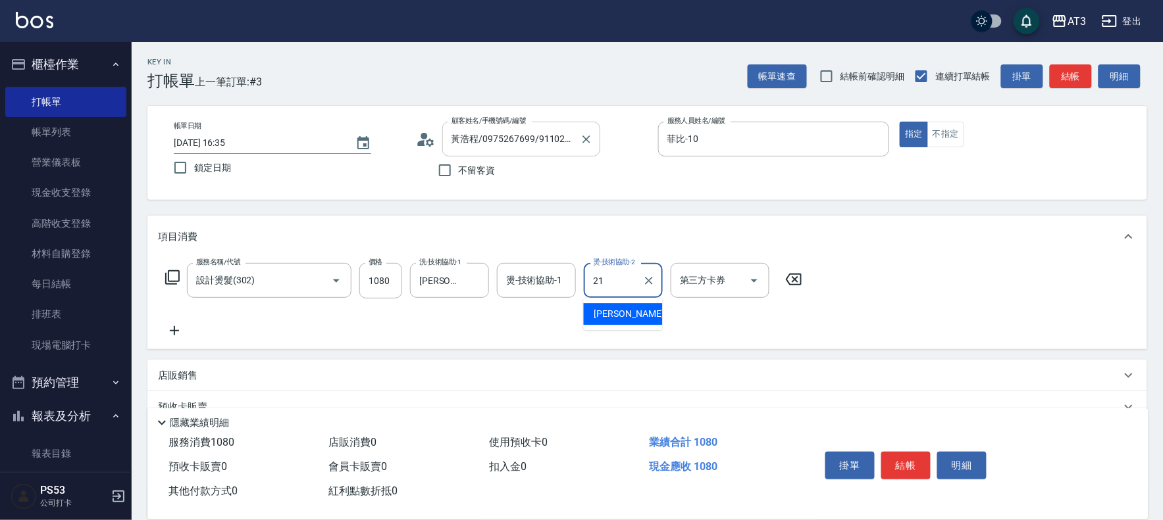
type input "[PERSON_NAME]-21"
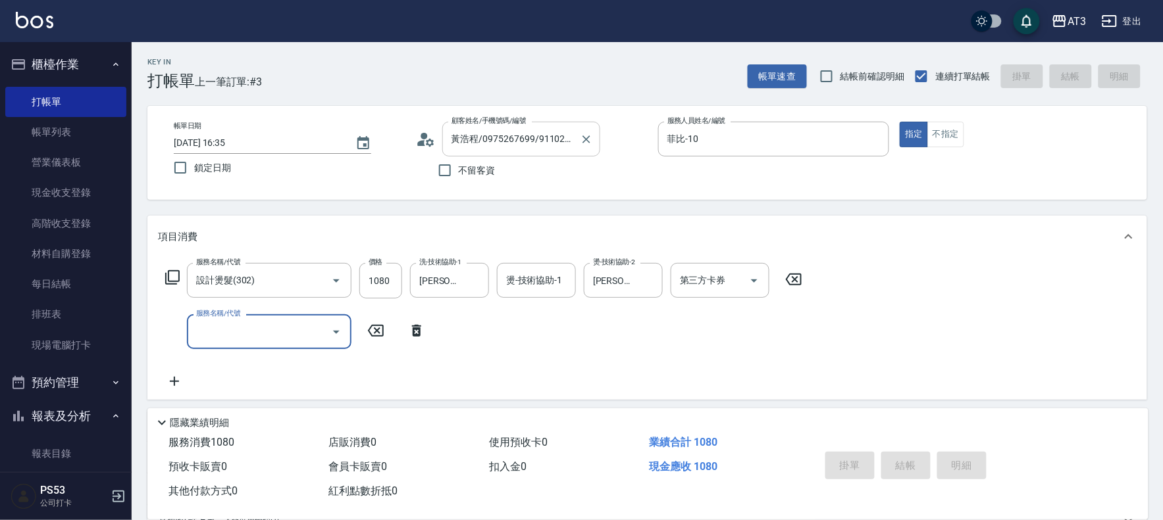
type input "[DATE] 16:37"
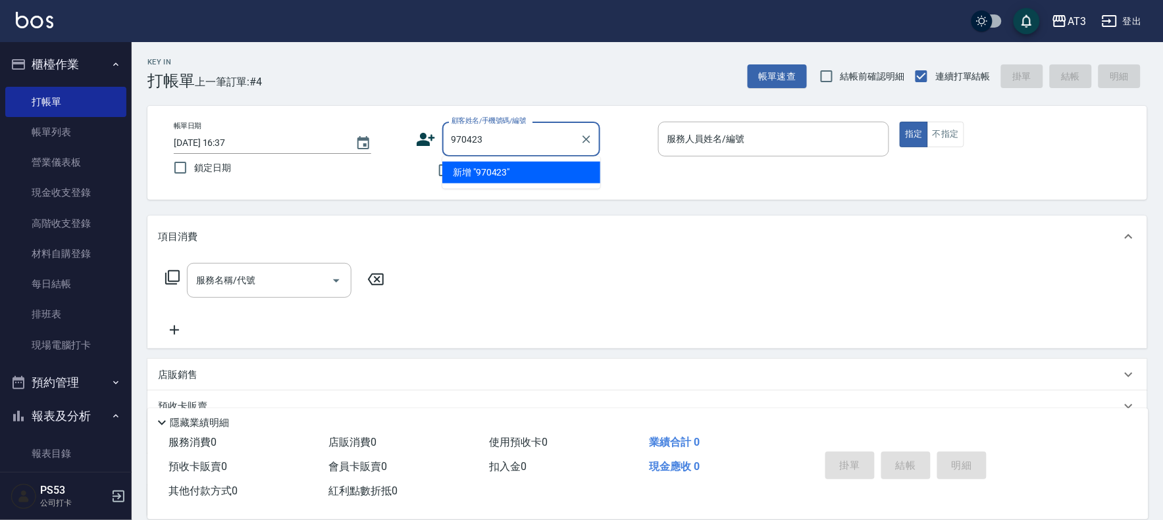
type input "970423"
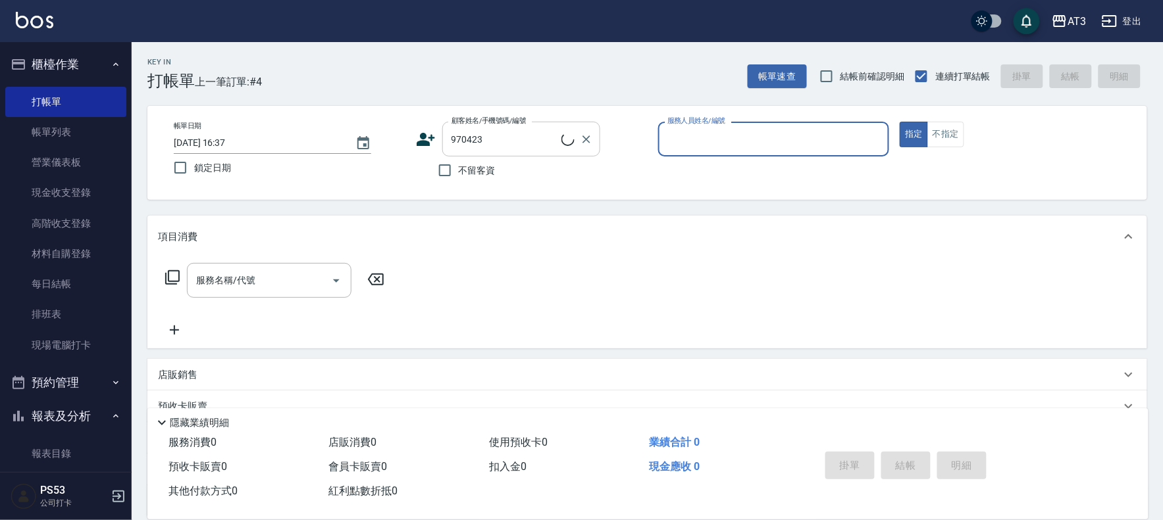
type input "8"
type input "[PERSON_NAME]/0916840826/970423"
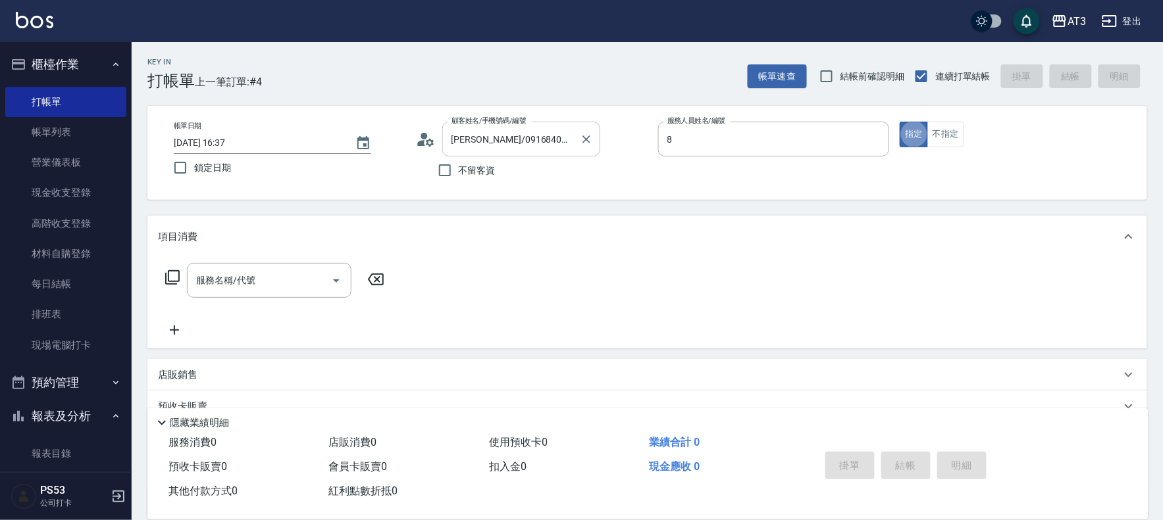
type input "岢諭-8"
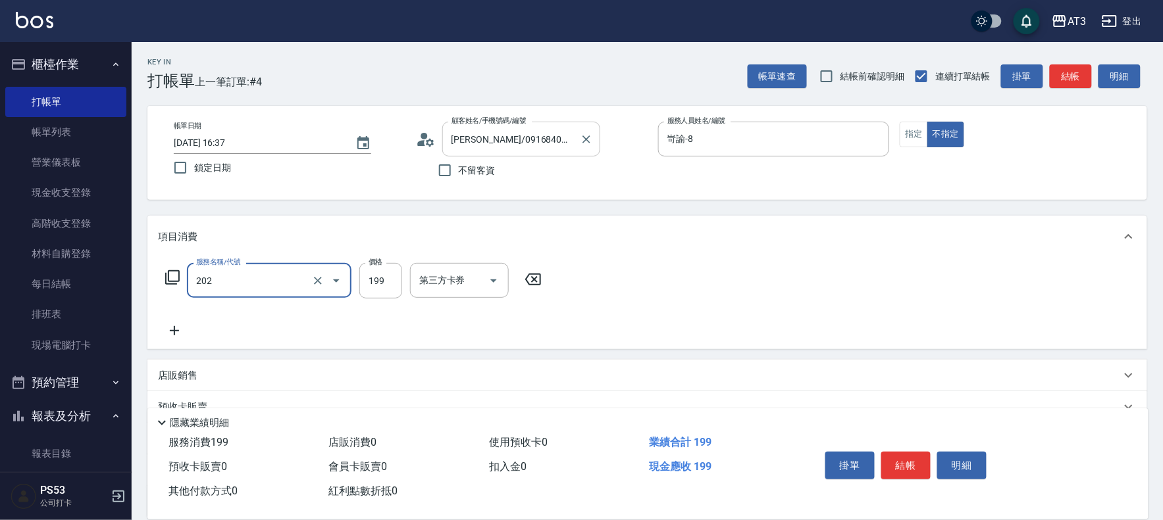
type input "不指定單剪(202)"
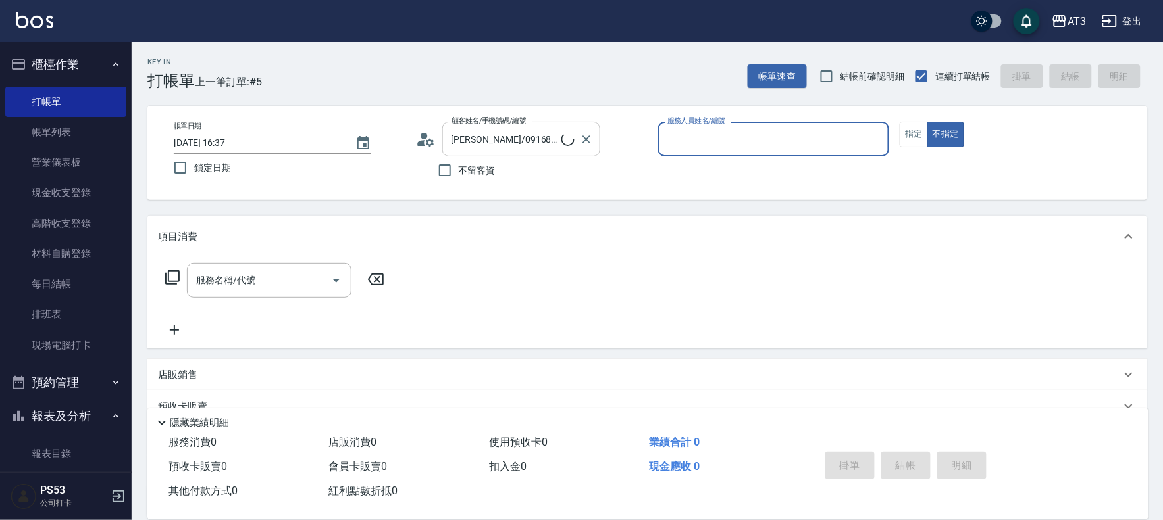
type input "7/7_7/7"
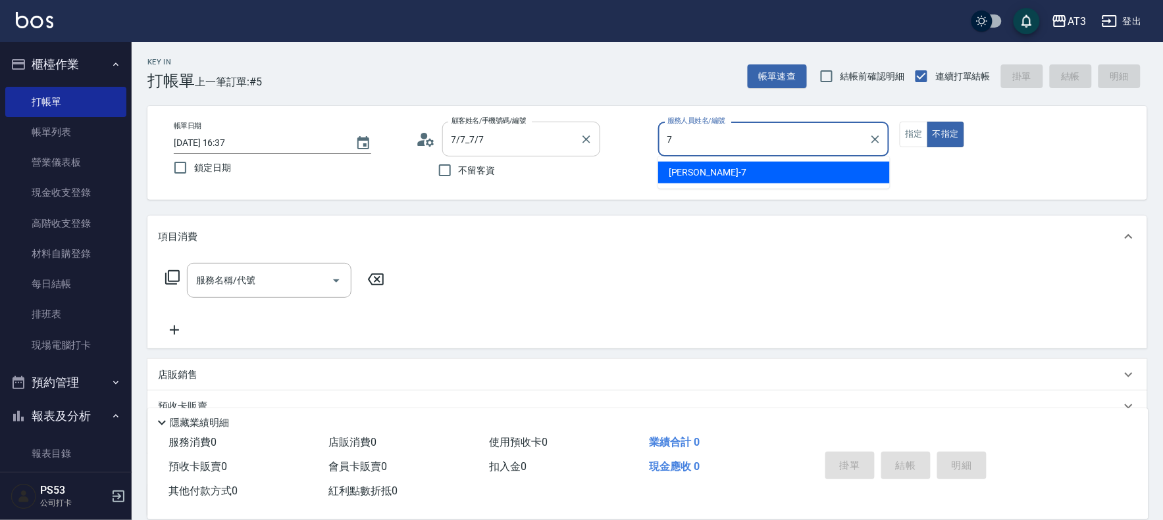
type input "子晴-7"
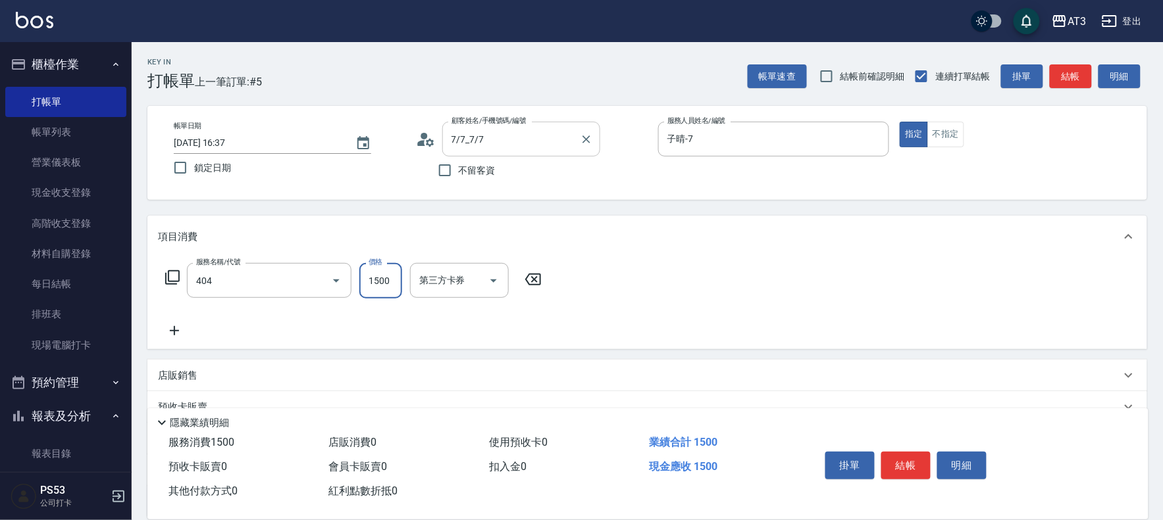
type input "設計染髮(404)"
type input "1099"
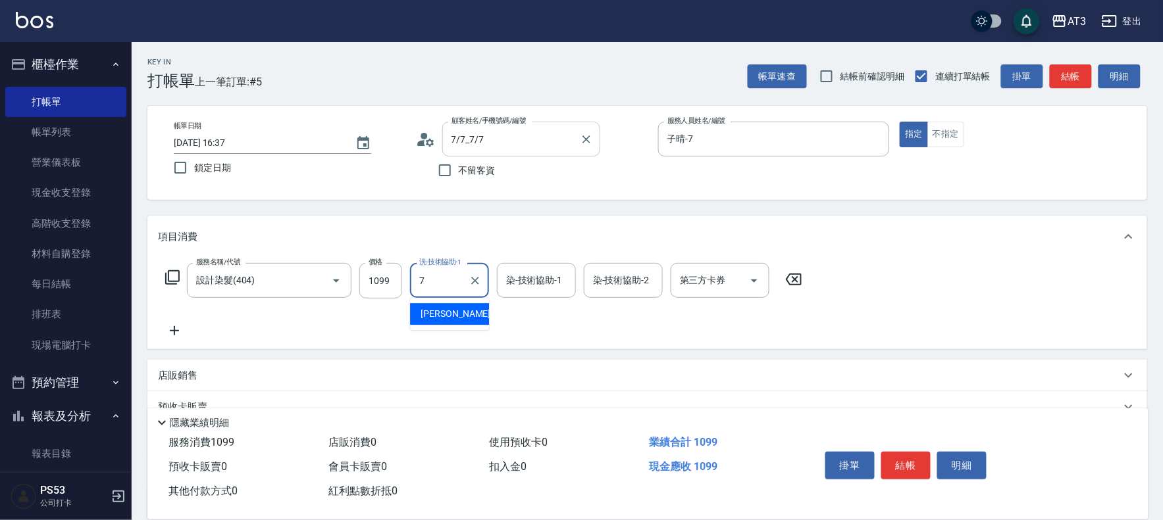
type input "子晴-7"
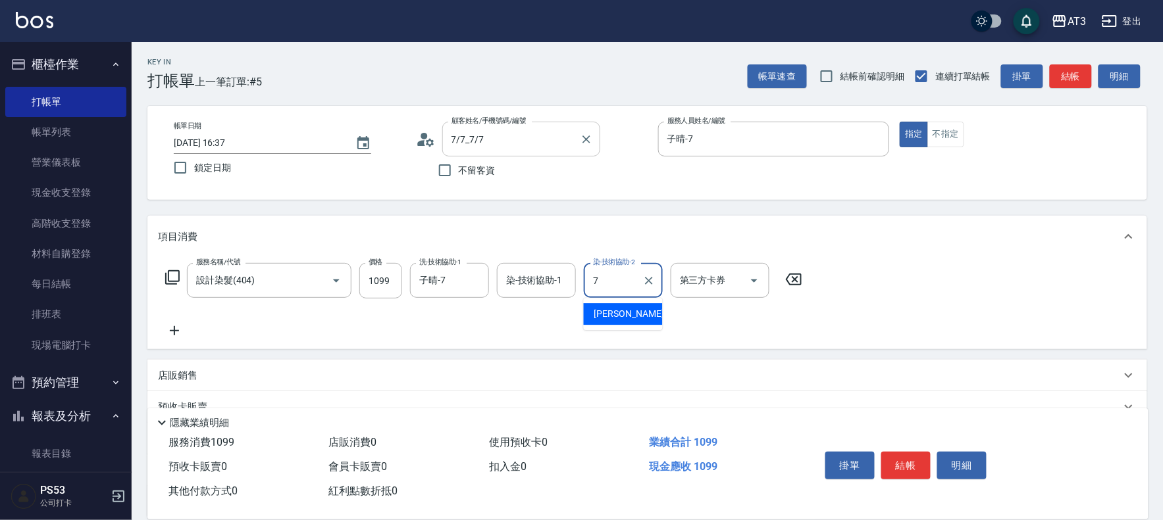
type input "子晴-7"
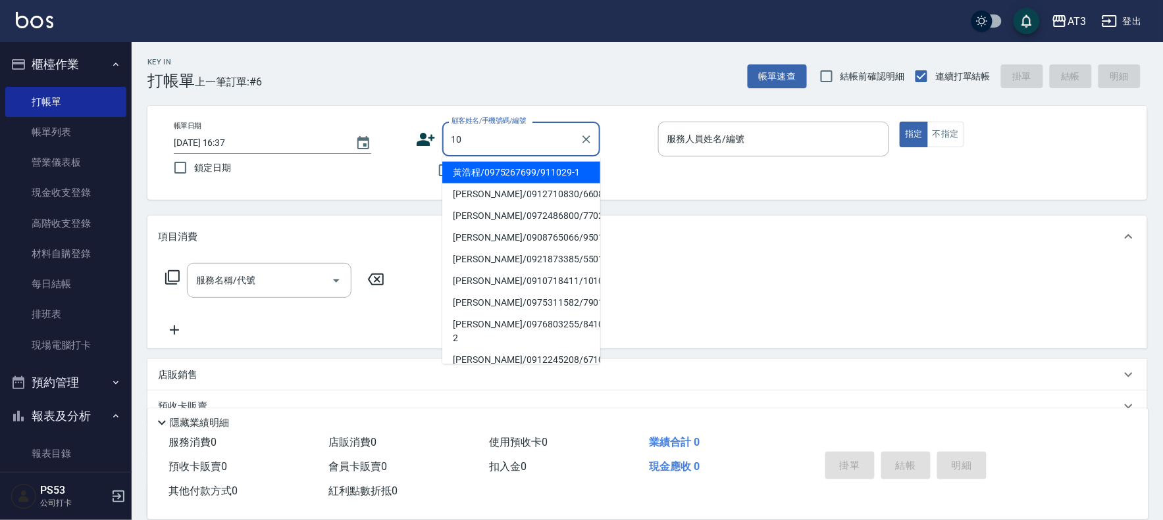
type input "黃浩程/0975267699/911029-1"
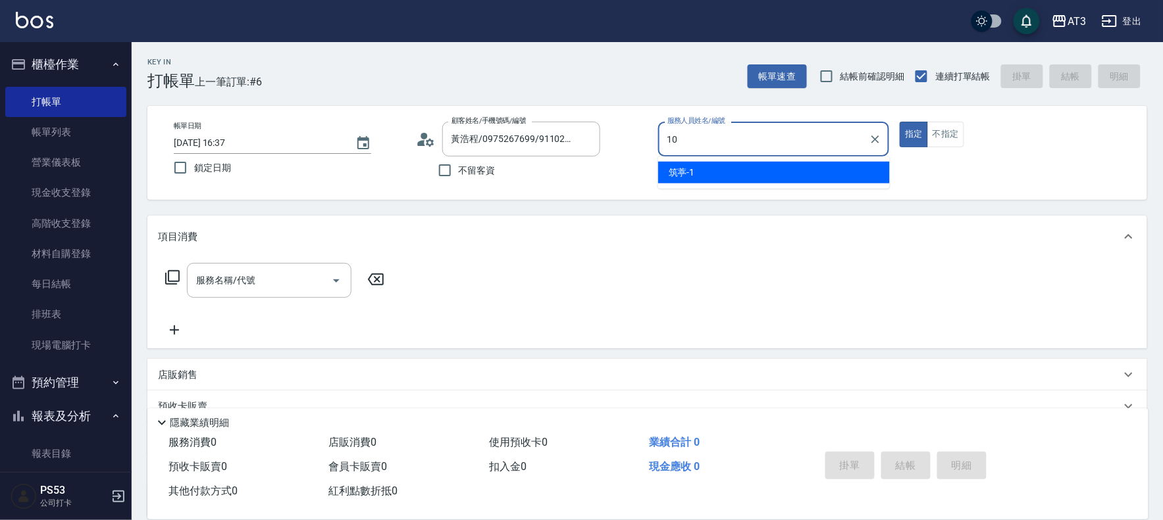
type input "菲比-10"
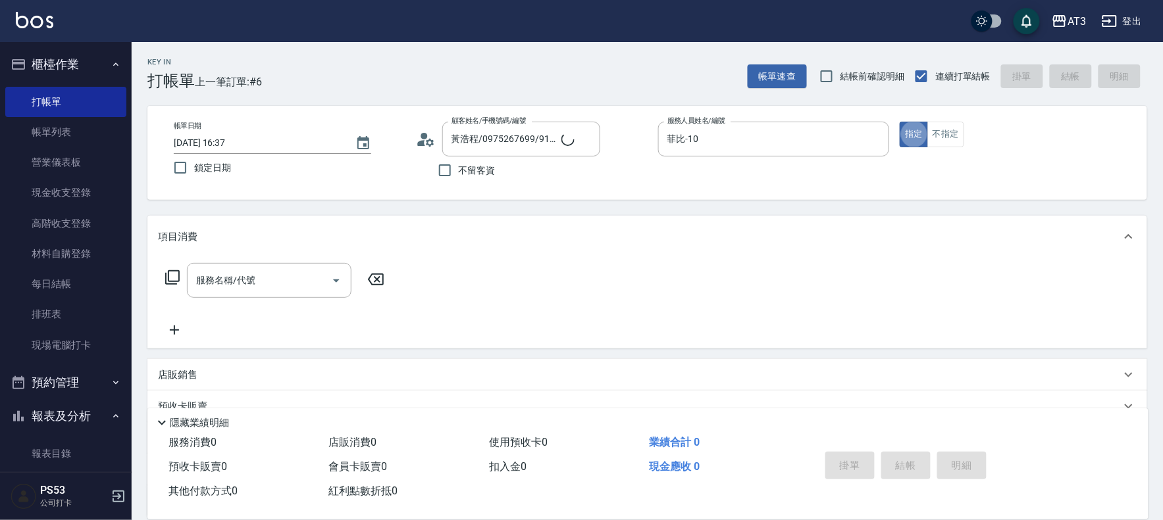
type input "10/10_/10"
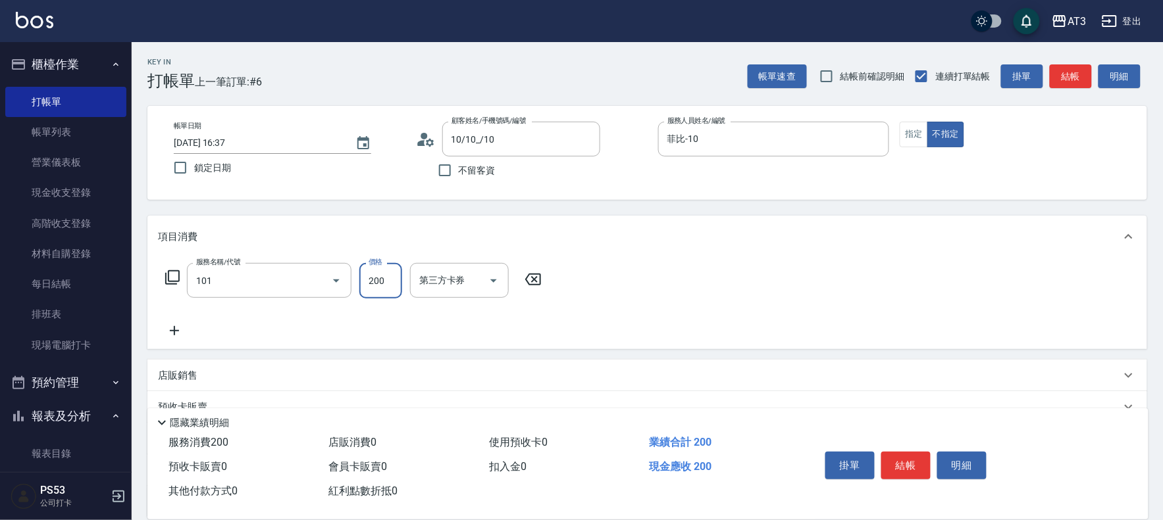
type input "洗髮(101)"
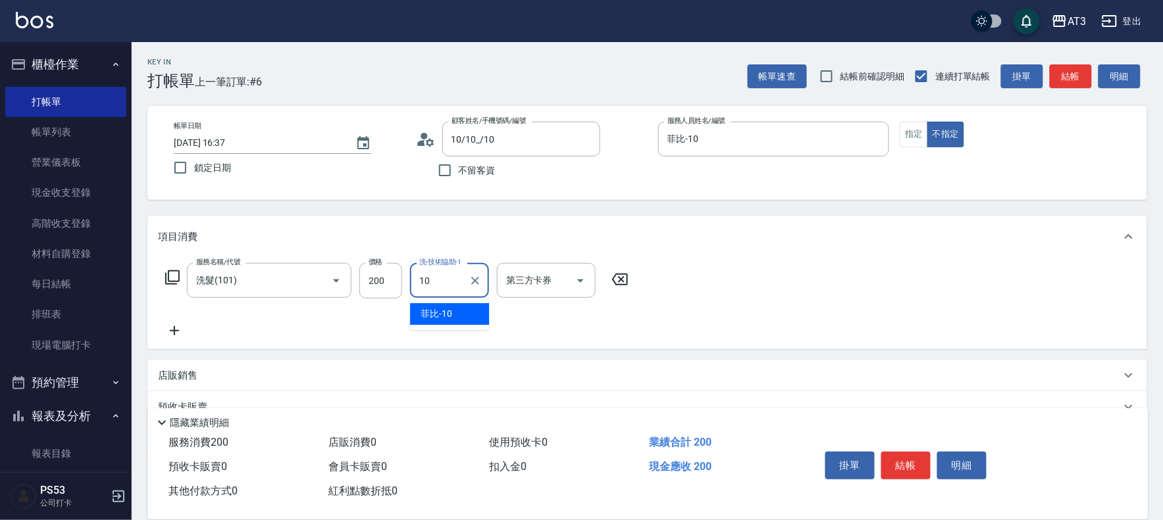
type input "菲比-10"
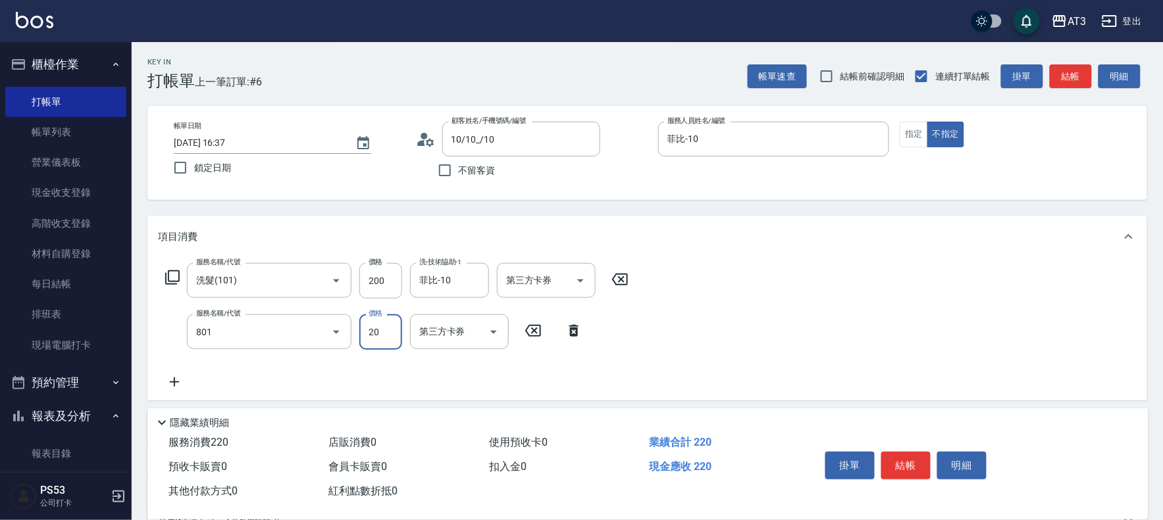
type input "潤絲(801)"
type input "菲比-10"
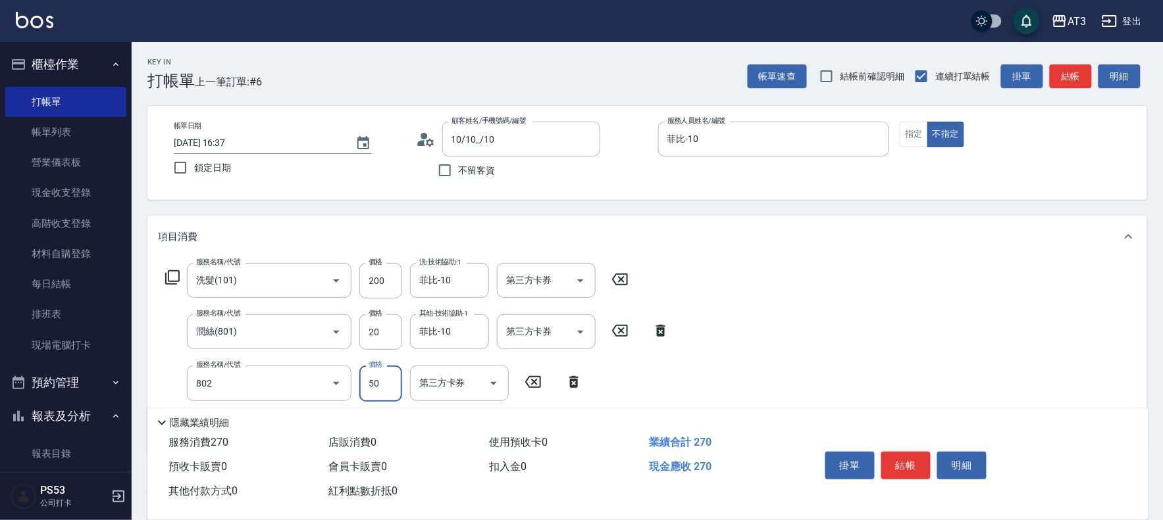
type input "潤絲/加精油(802)"
click at [455, 378] on div "其他-技術協助-1 其他-技術協助-1" at bounding box center [449, 383] width 79 height 35
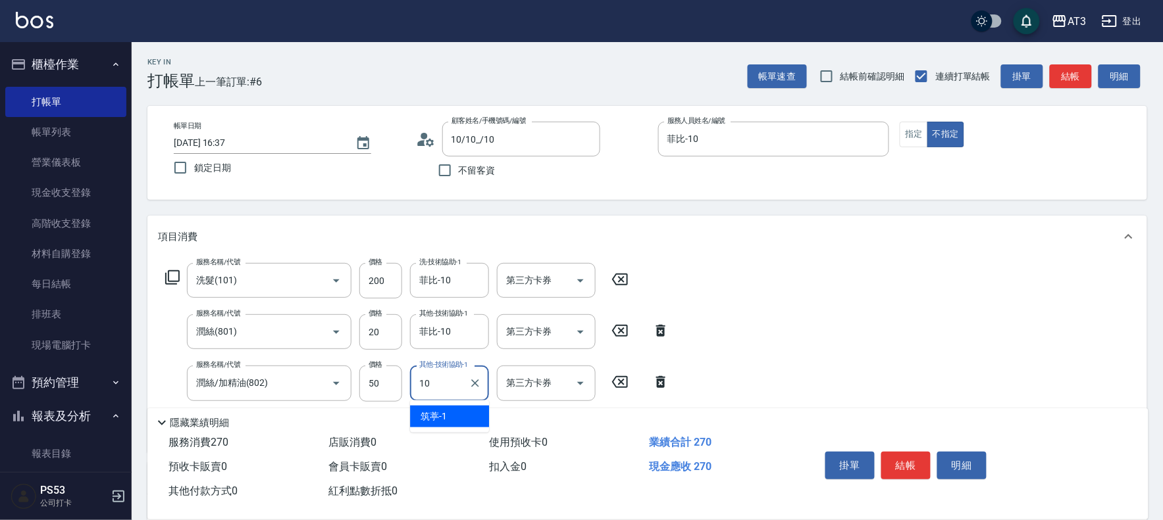
type input "菲比-10"
click at [378, 338] on input "20" at bounding box center [380, 333] width 43 height 36
click at [375, 324] on input "20" at bounding box center [380, 333] width 43 height 36
type input "30"
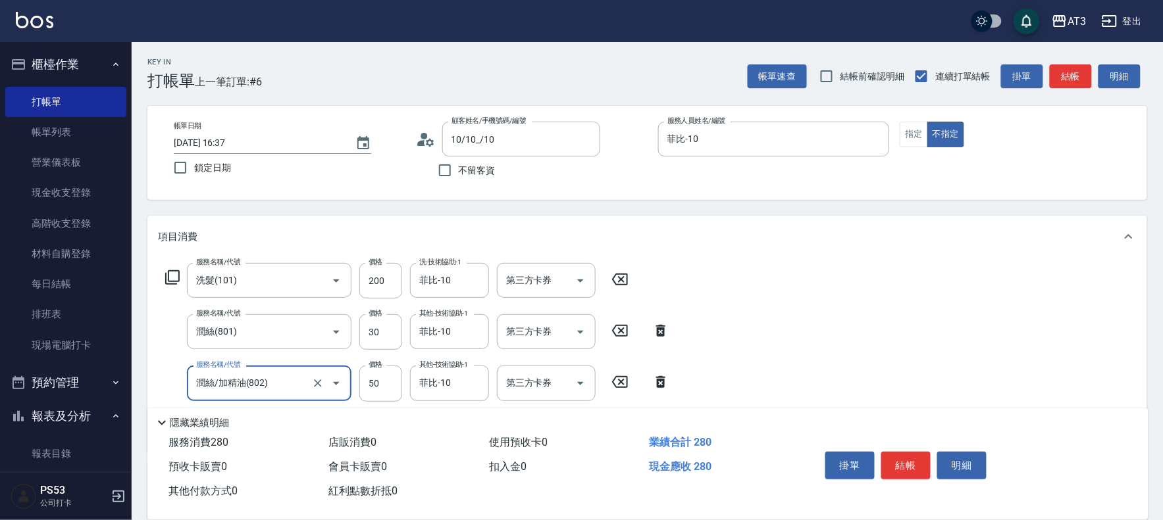
drag, startPoint x: 915, startPoint y: 462, endPoint x: 898, endPoint y: 468, distance: 17.7
click at [915, 463] on button "結帳" at bounding box center [905, 466] width 49 height 28
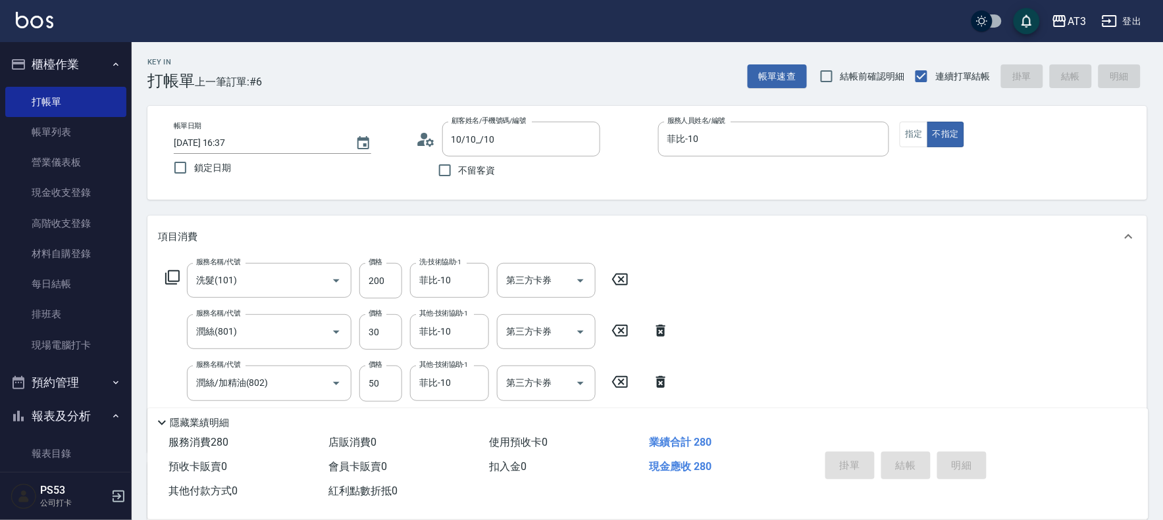
type input "[DATE] 16:39"
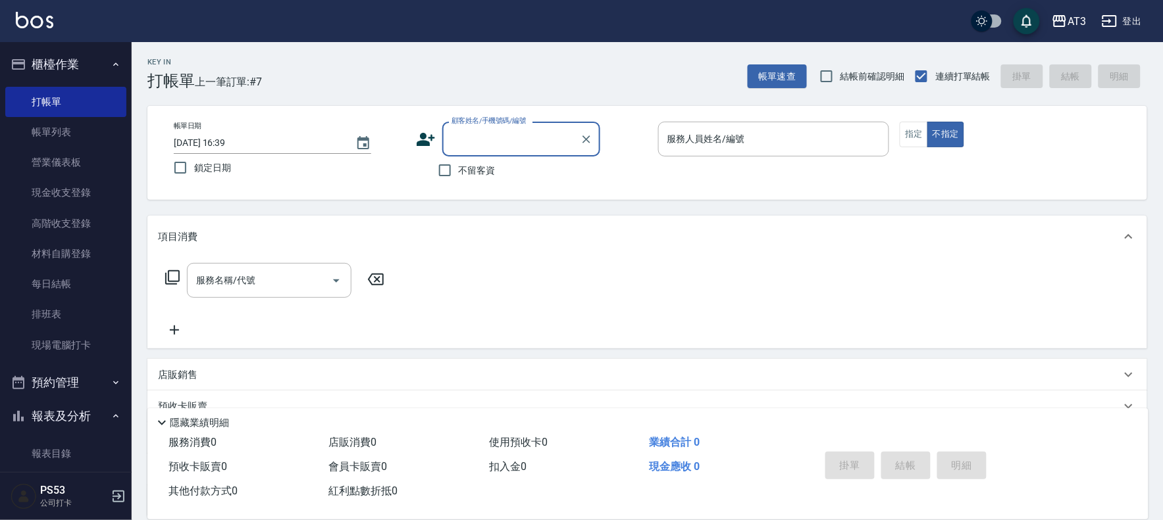
click at [1116, 520] on html "AT3 登出 櫃檯作業 打帳單 帳單列表 營業儀表板 現金收支登錄 高階收支登錄 材料自購登錄 每日結帳 排班表 現場電腦打卡 預約管理 預約管理 單日預約紀…" at bounding box center [581, 321] width 1163 height 642
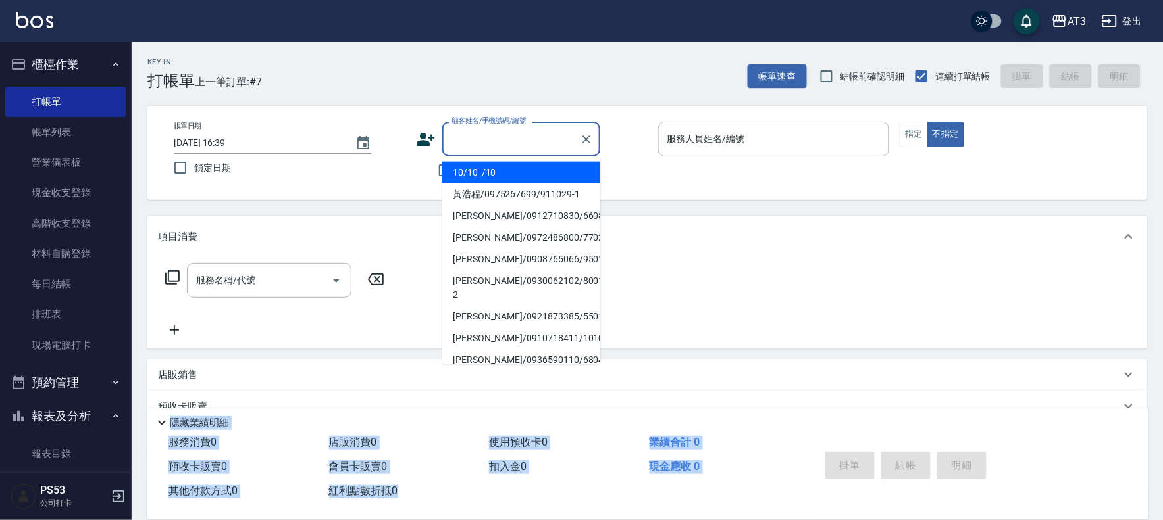
click at [465, 145] on input "顧客姓名/手機號碼/編號" at bounding box center [511, 139] width 126 height 23
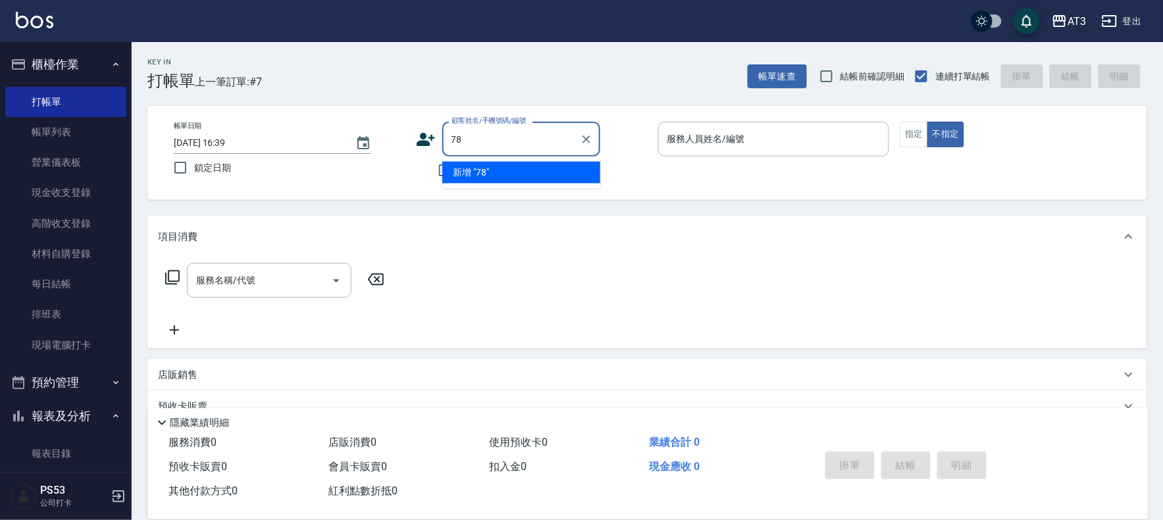
type input "7"
type input "860507-1"
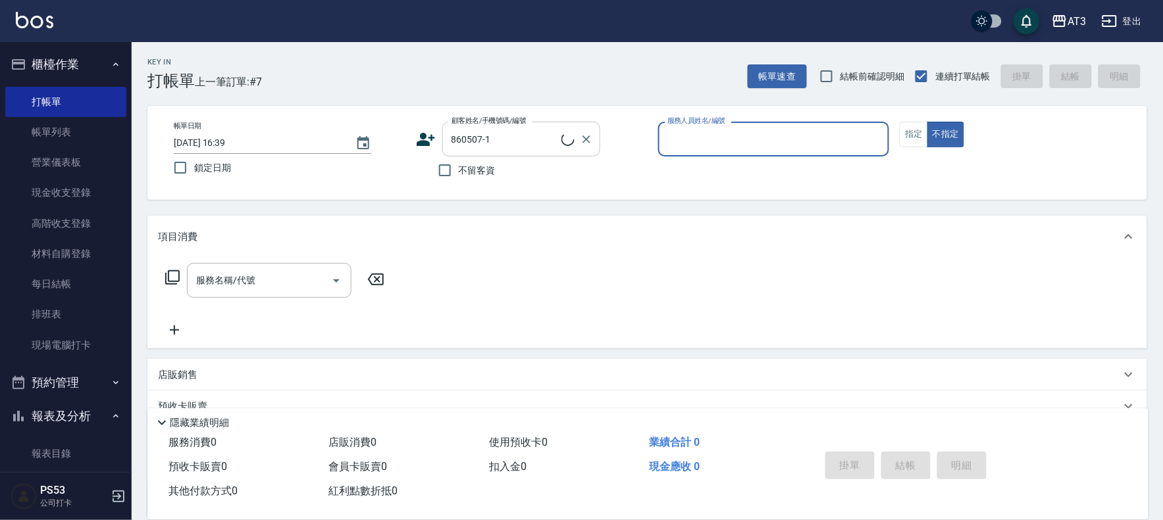
type input "1"
type input "[PERSON_NAME]/0921529927/860507-1"
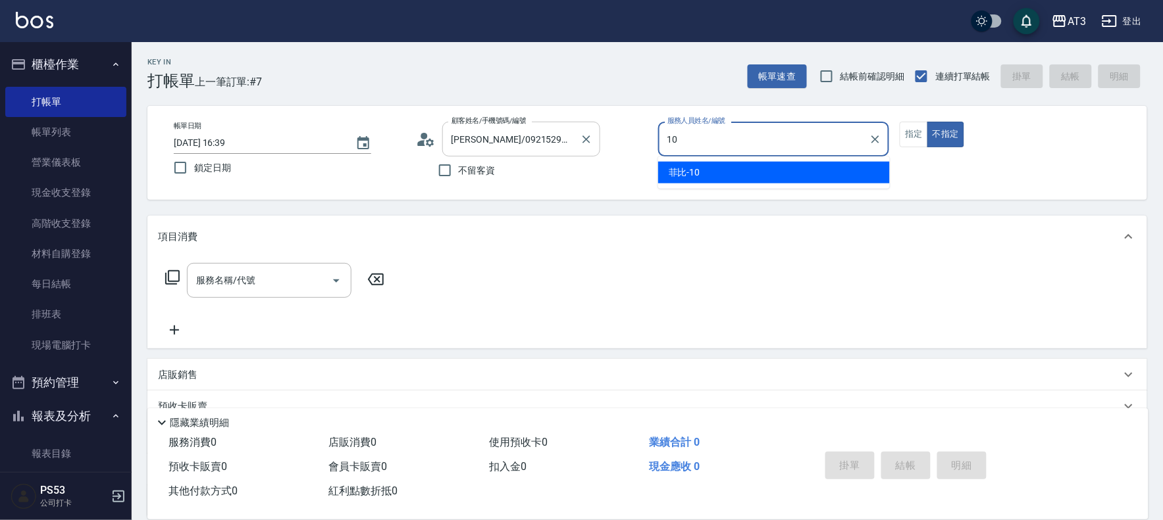
type input "菲比-10"
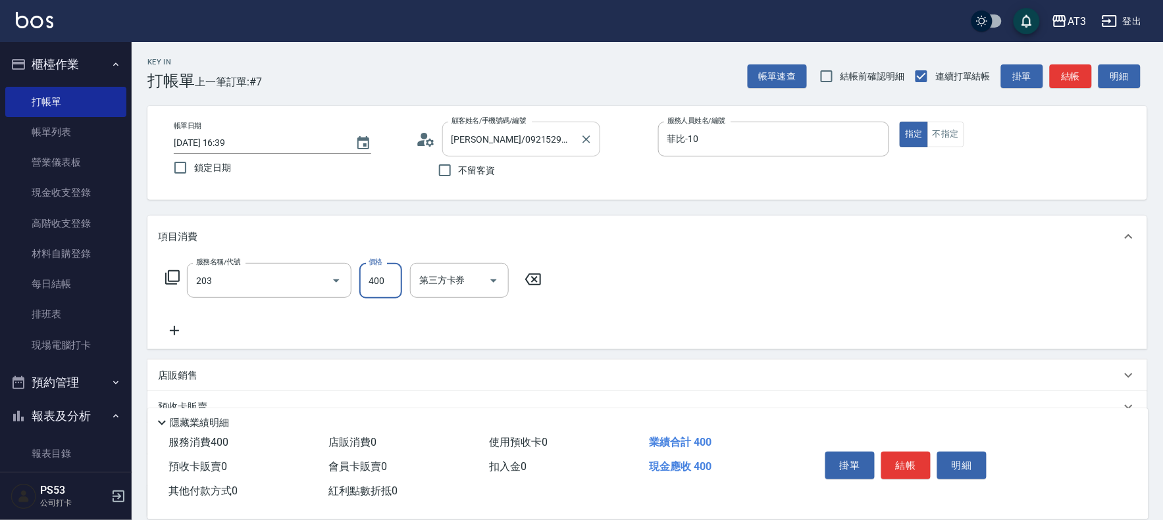
type input "指定單剪(203)"
type input "250"
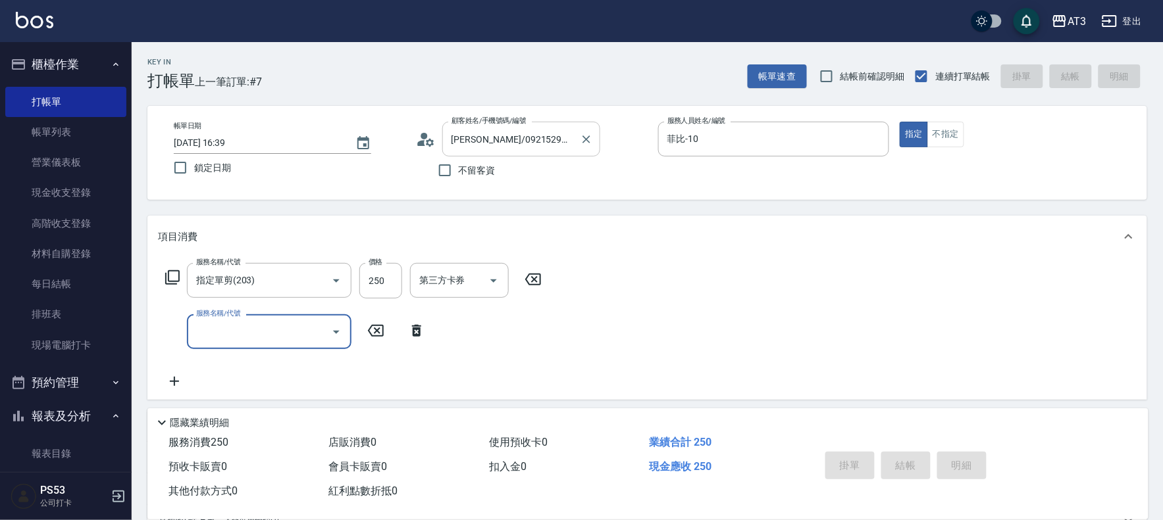
type input "[DATE] 16:40"
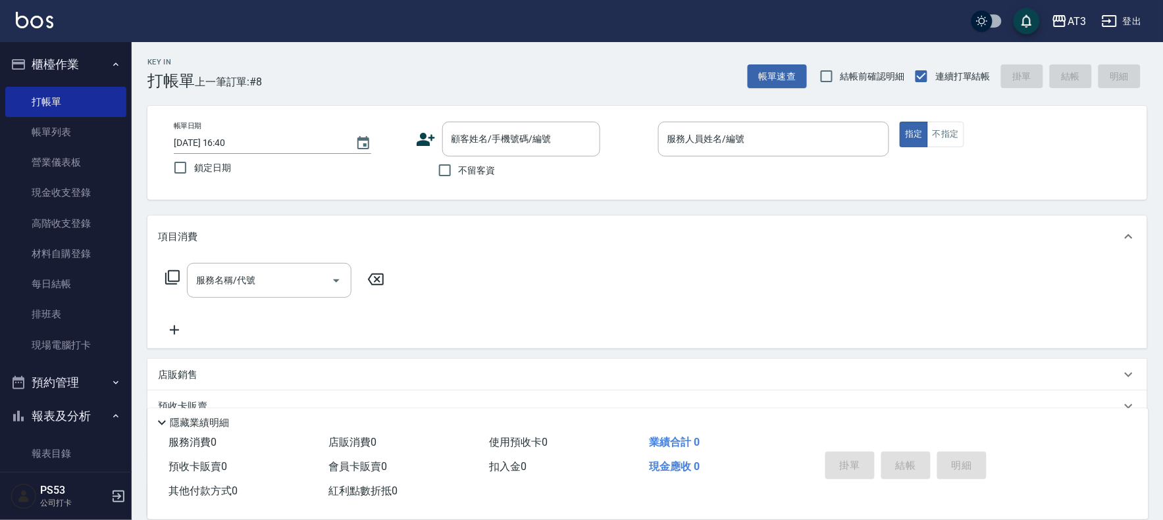
drag, startPoint x: 1113, startPoint y: -109, endPoint x: 668, endPoint y: -105, distance: 445.5
click at [668, 0] on html "AT3 登出 櫃檯作業 打帳單 帳單列表 營業儀表板 現金收支登錄 高階收支登錄 材料自購登錄 每日結帳 排班表 現場電腦打卡 預約管理 預約管理 單日預約紀…" at bounding box center [581, 321] width 1163 height 642
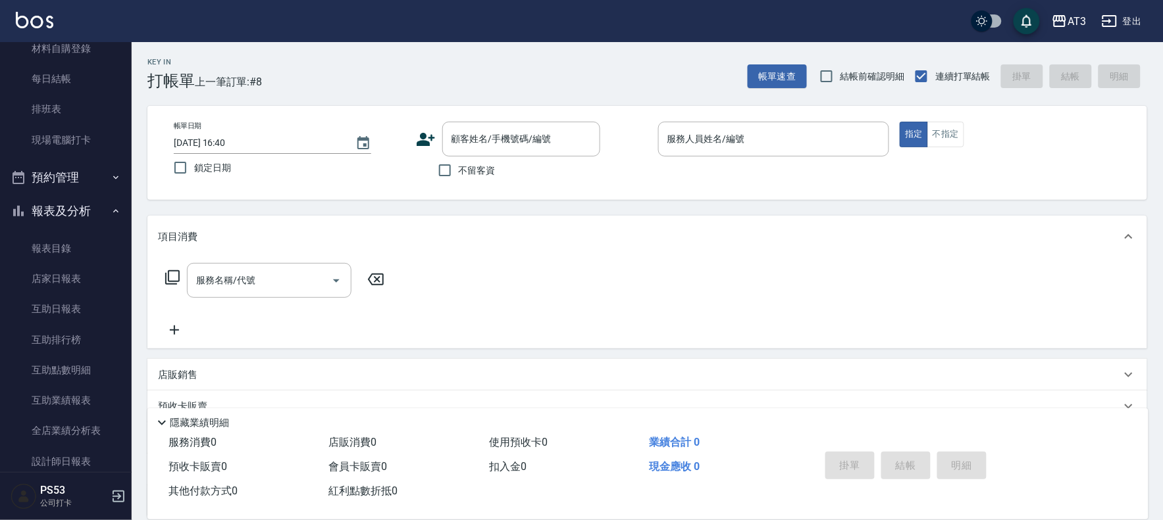
scroll to position [511, 0]
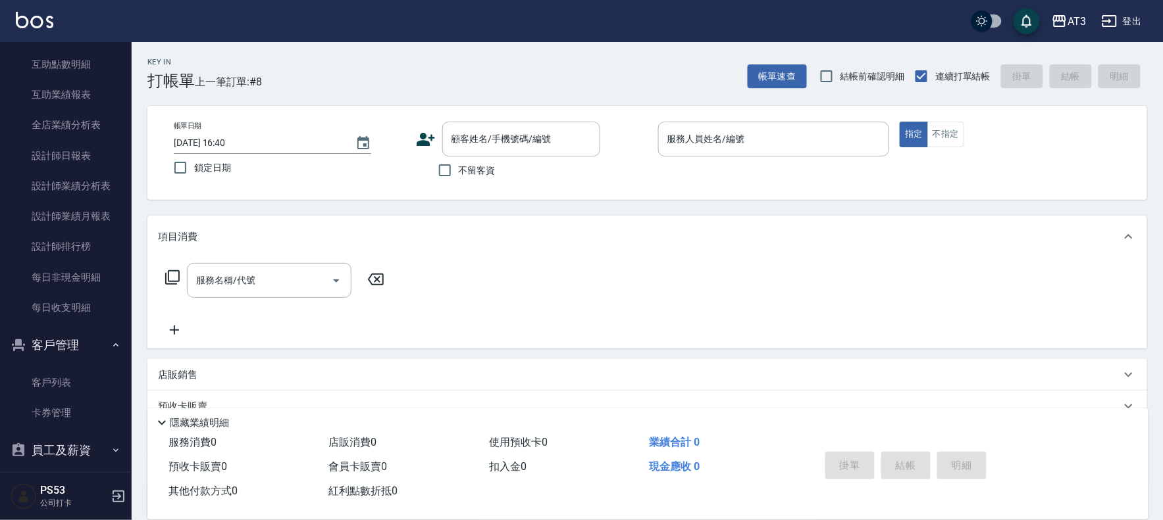
drag, startPoint x: 1015, startPoint y: 345, endPoint x: 1169, endPoint y: 345, distance: 153.3
click at [1163, 345] on html "AT3 登出 櫃檯作業 打帳單 帳單列表 營業儀表板 現金收支登錄 高階收支登錄 材料自購登錄 每日結帳 排班表 現場電腦打卡 預約管理 預約管理 單日預約紀…" at bounding box center [581, 321] width 1163 height 642
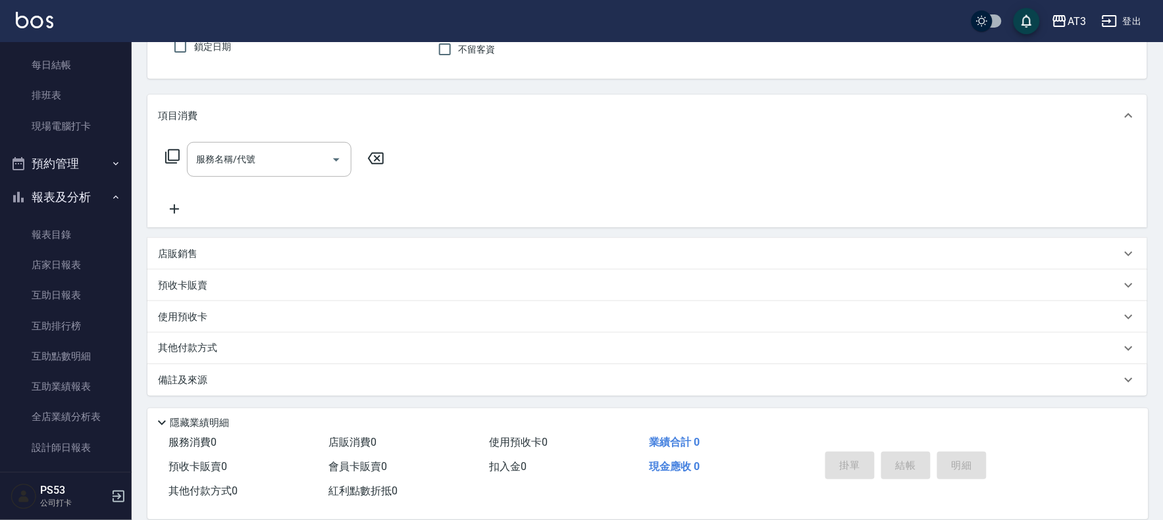
scroll to position [0, 0]
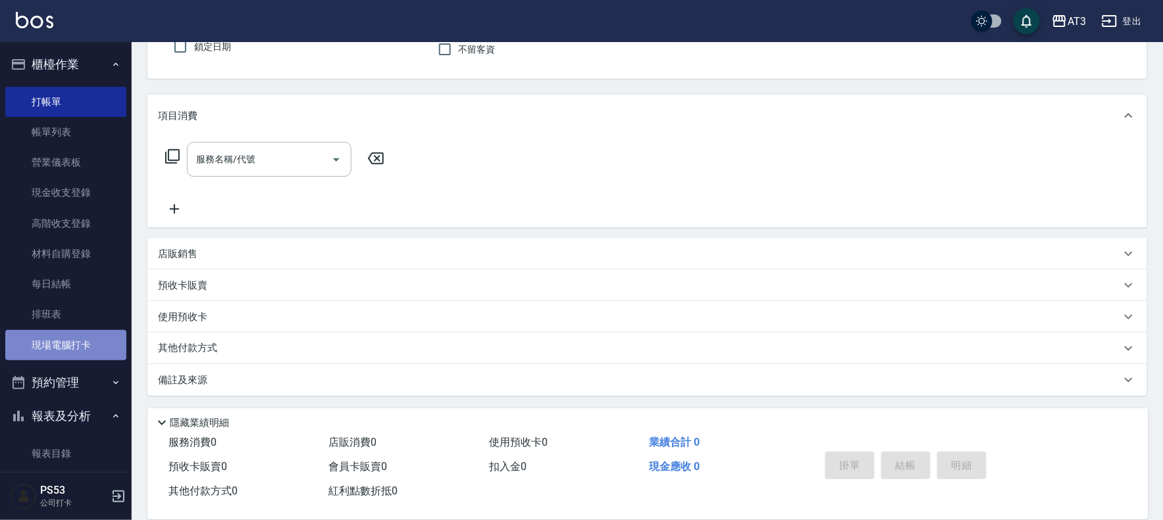
click at [88, 343] on link "現場電腦打卡" at bounding box center [65, 345] width 121 height 30
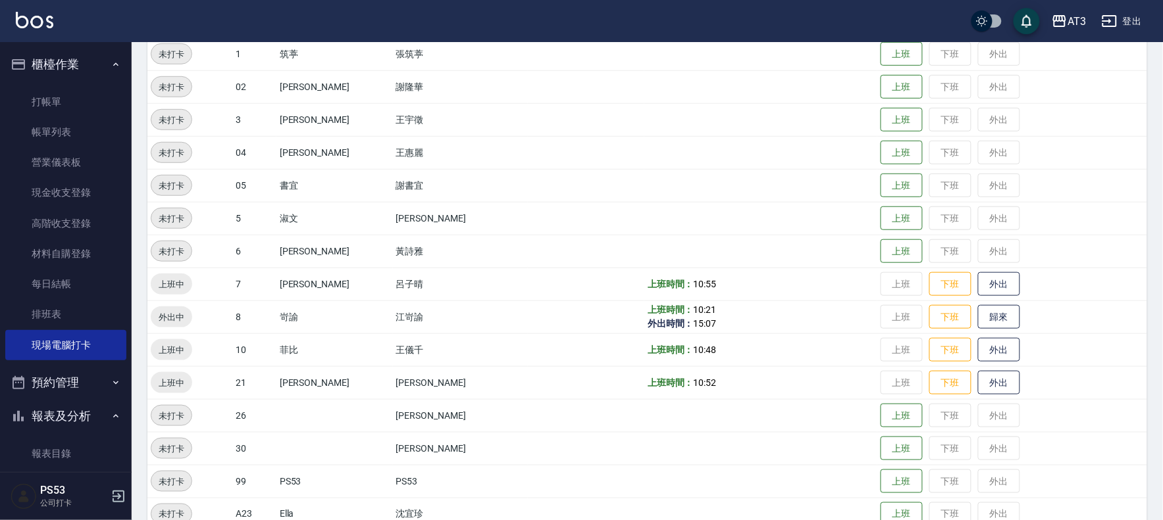
scroll to position [432, 0]
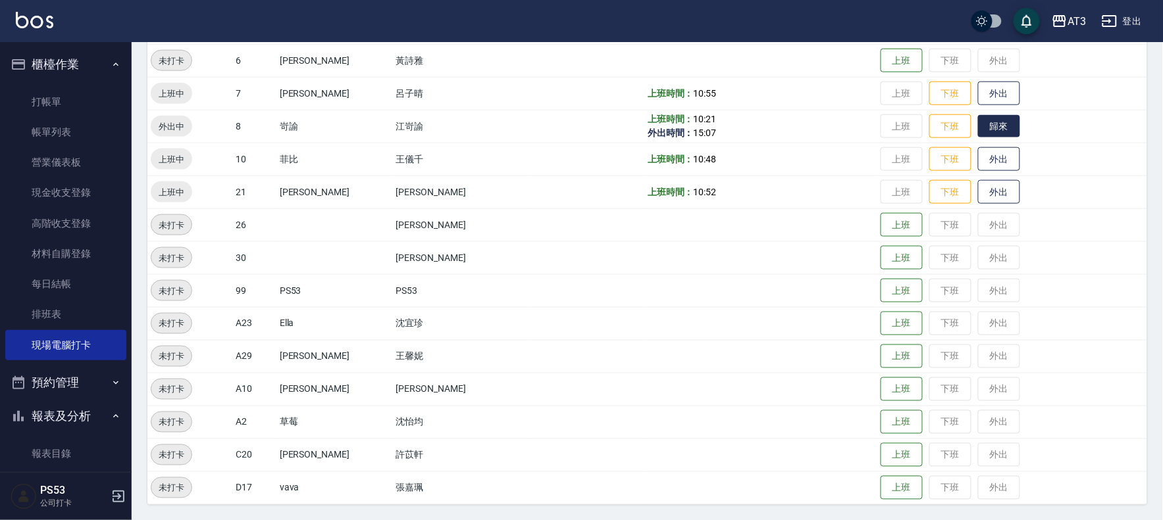
click at [982, 122] on button "歸來" at bounding box center [999, 126] width 42 height 23
click at [929, 122] on button "下班" at bounding box center [950, 126] width 42 height 23
